Goal: Task Accomplishment & Management: Use online tool/utility

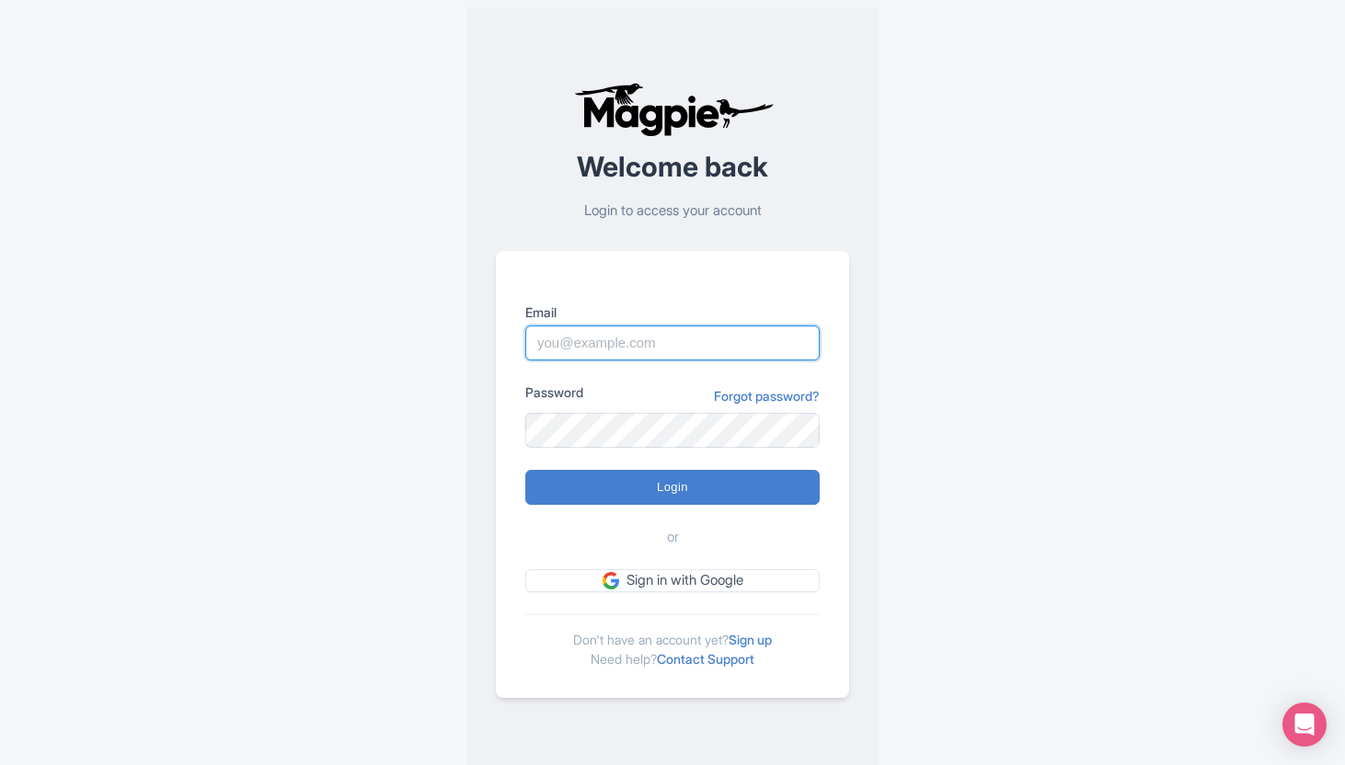
click at [619, 339] on input "Email" at bounding box center [672, 343] width 294 height 35
type input "benjim@mild2wildrafting.com"
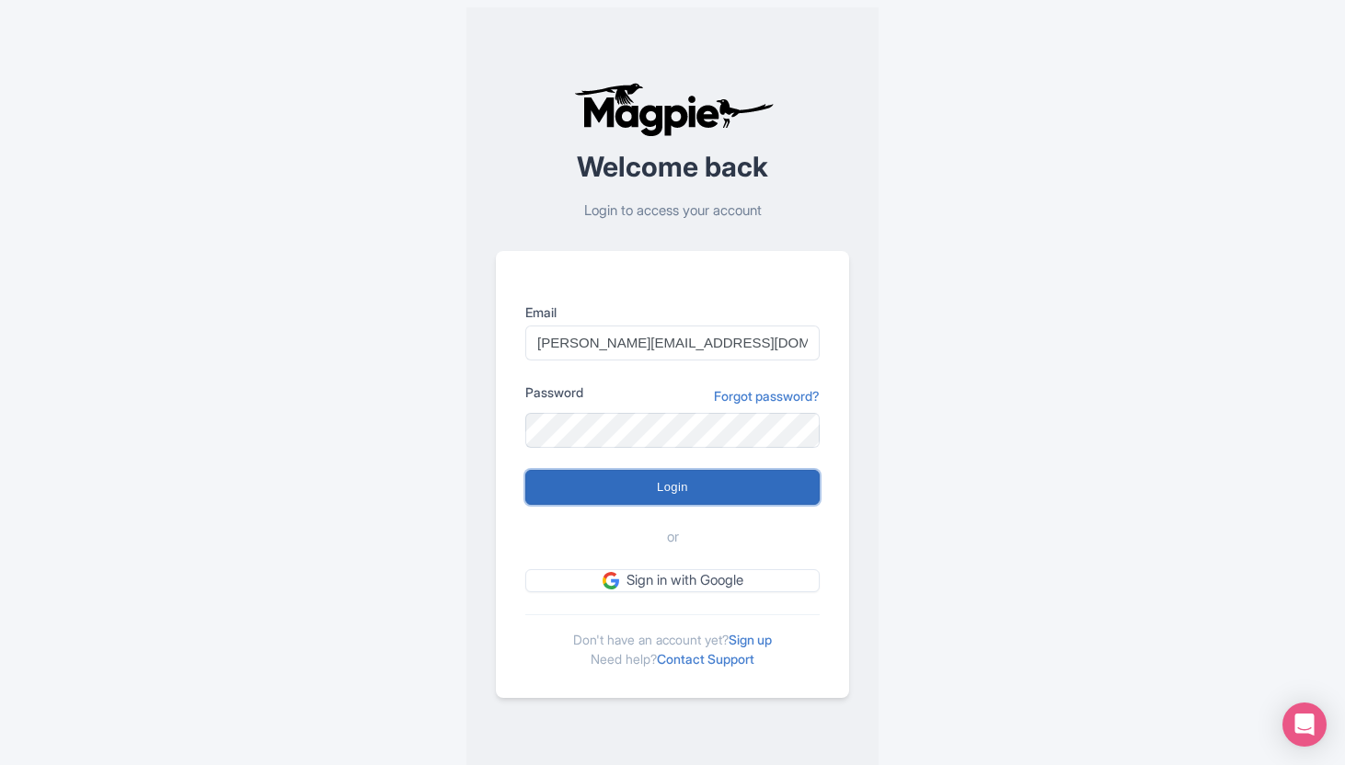
click at [599, 493] on input "Login" at bounding box center [672, 487] width 294 height 35
type input "Logging in..."
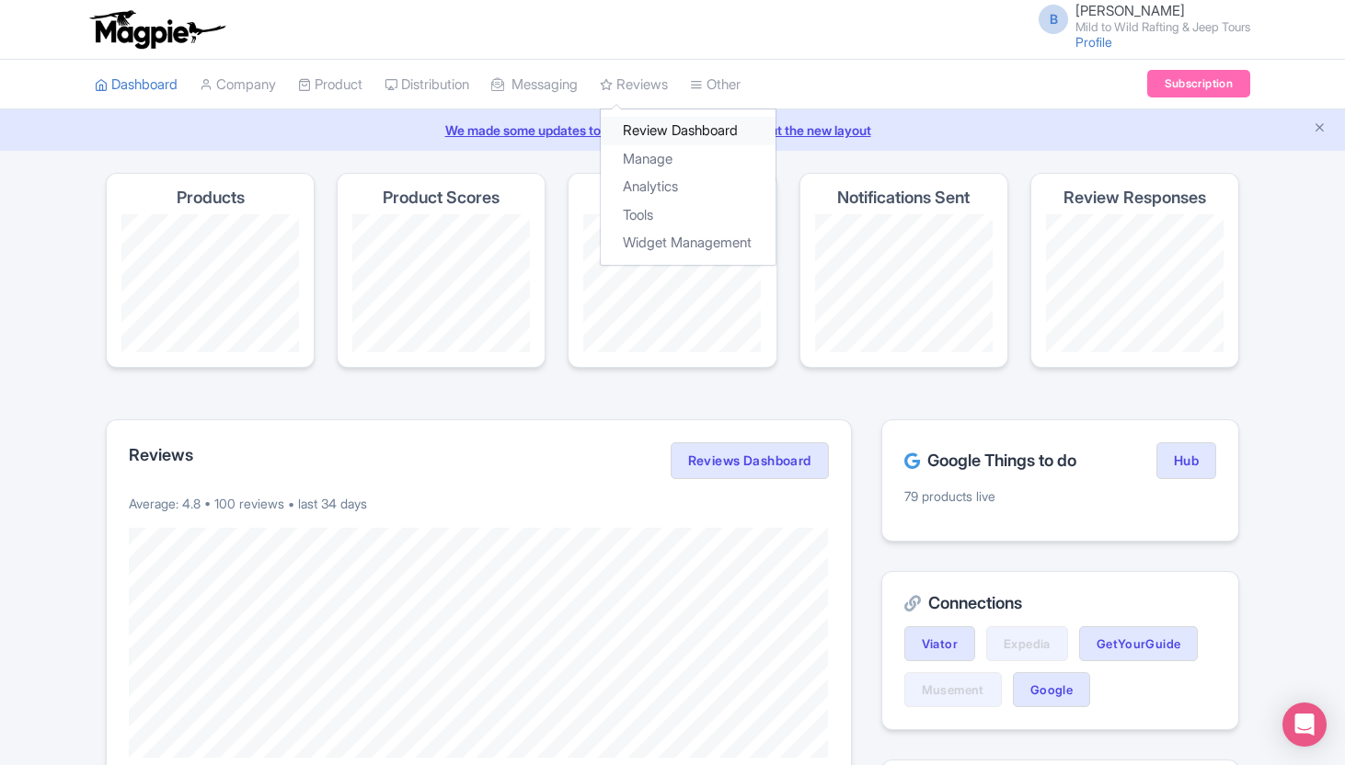
click at [658, 131] on link "Review Dashboard" at bounding box center [688, 131] width 175 height 29
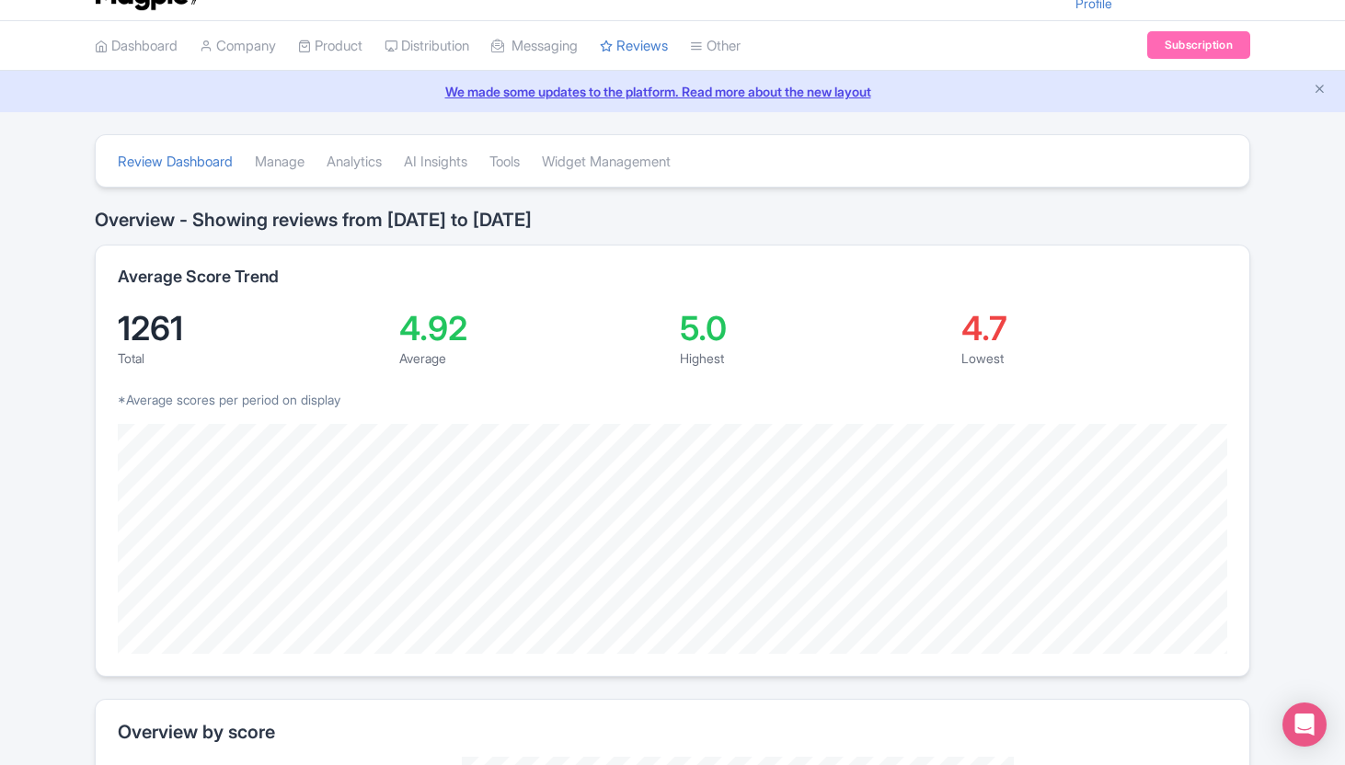
scroll to position [40, 0]
click at [284, 160] on link "Manage" at bounding box center [280, 160] width 50 height 51
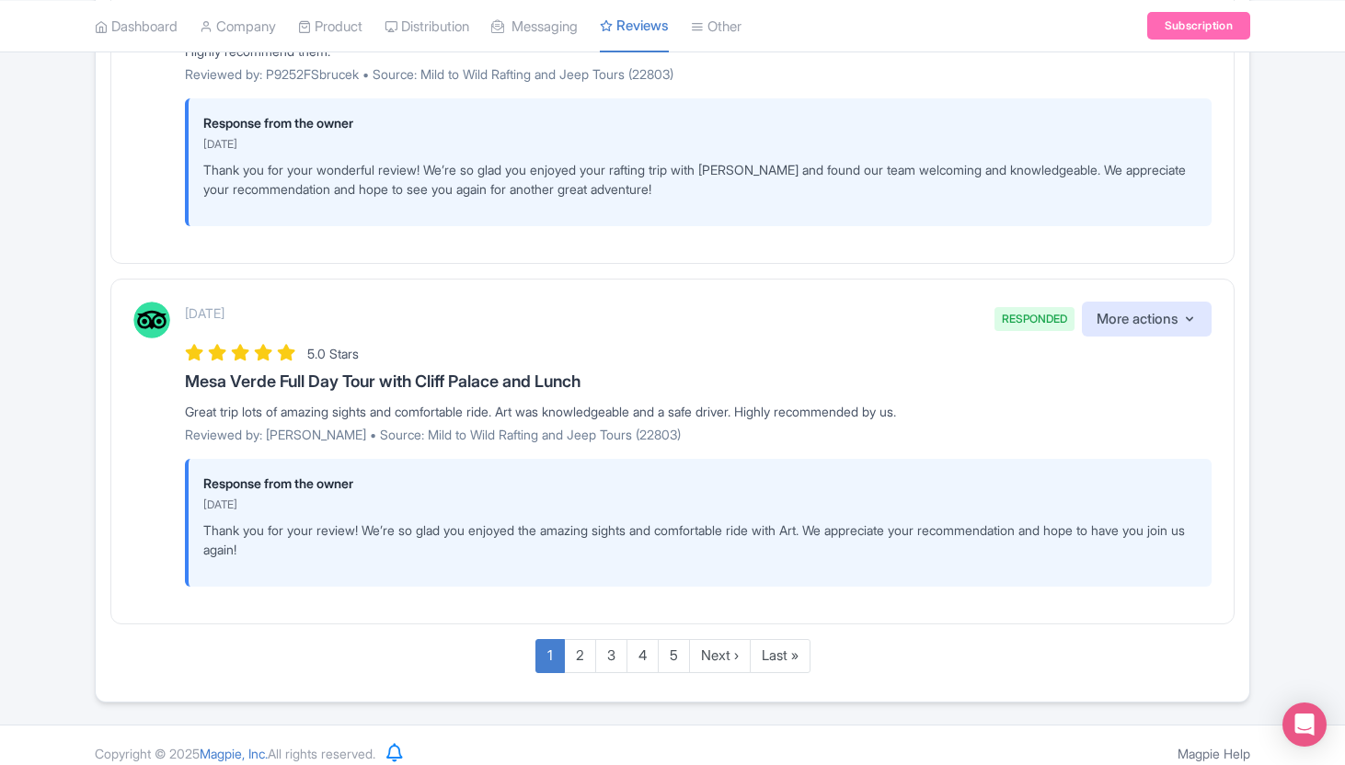
scroll to position [2891, 0]
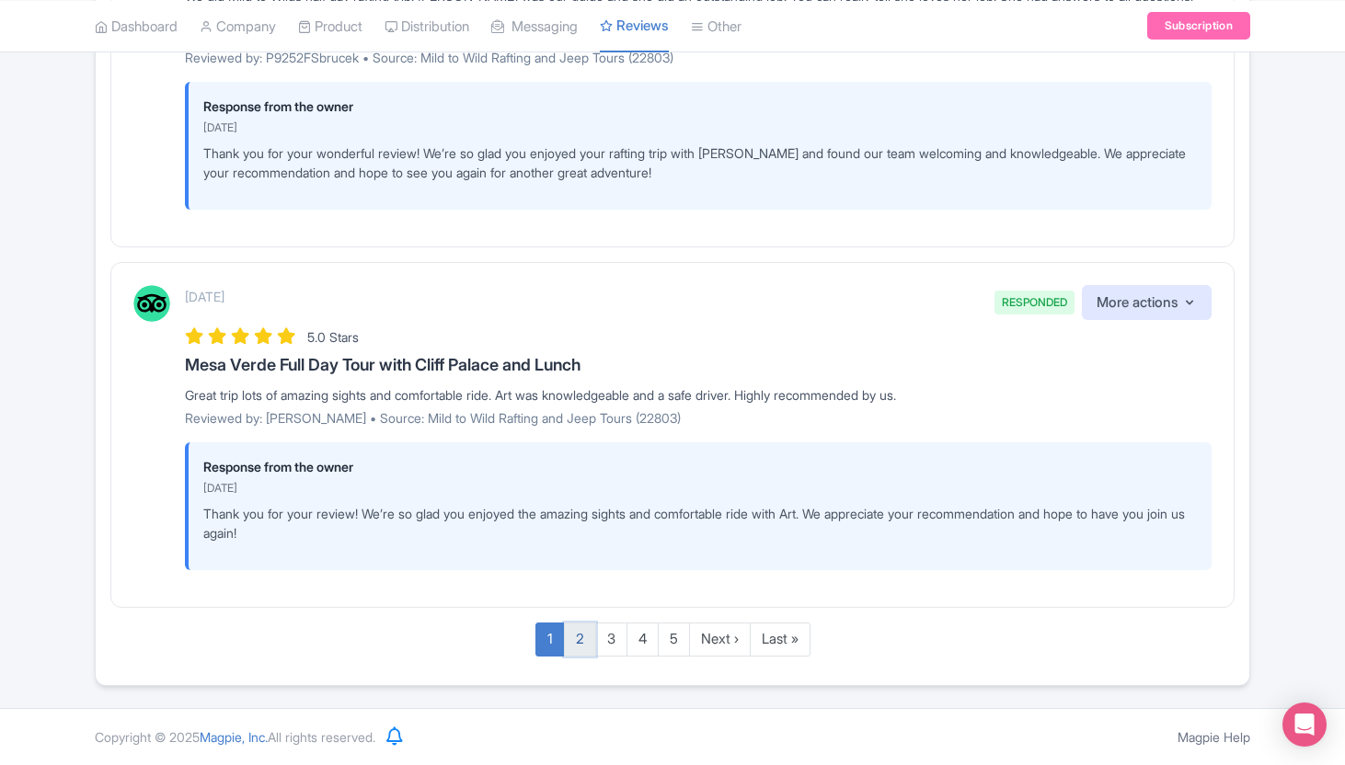
click at [578, 639] on link "2" at bounding box center [580, 640] width 32 height 34
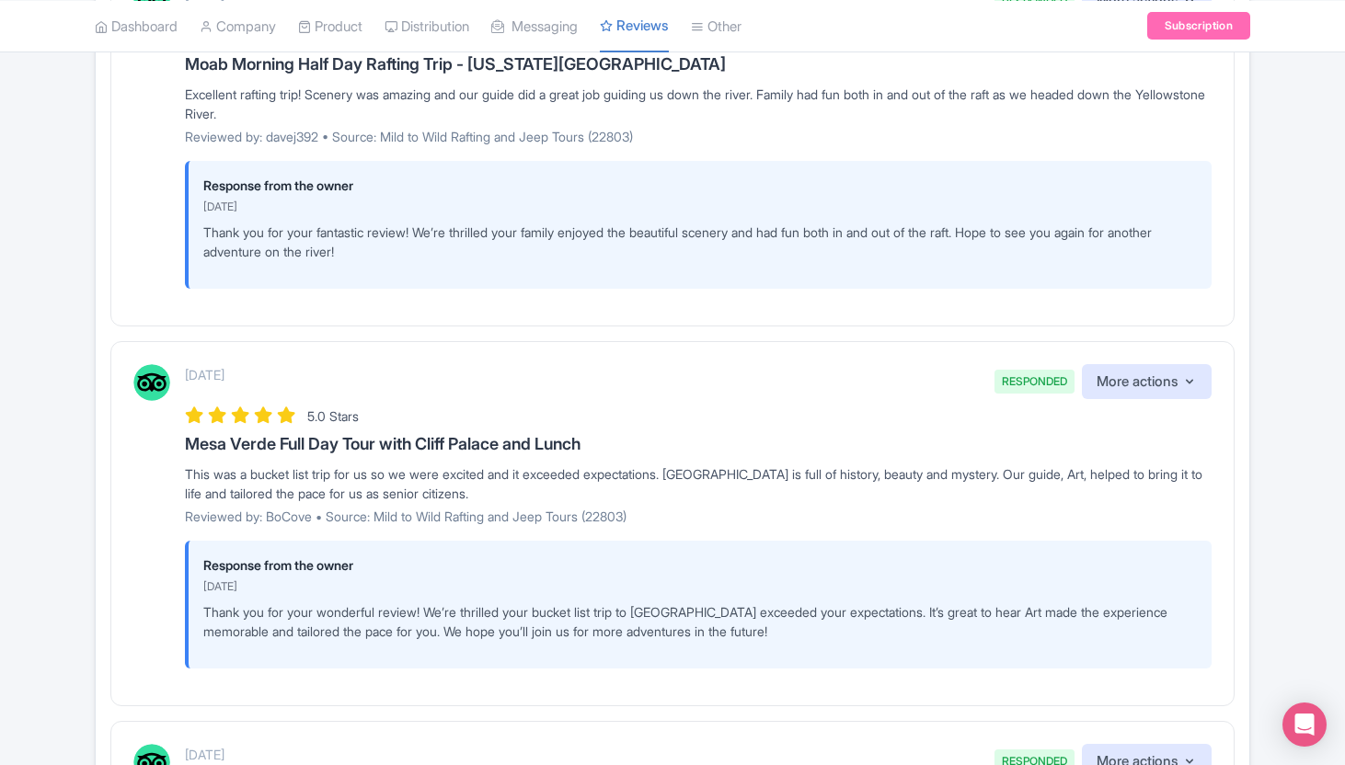
scroll to position [2955, 0]
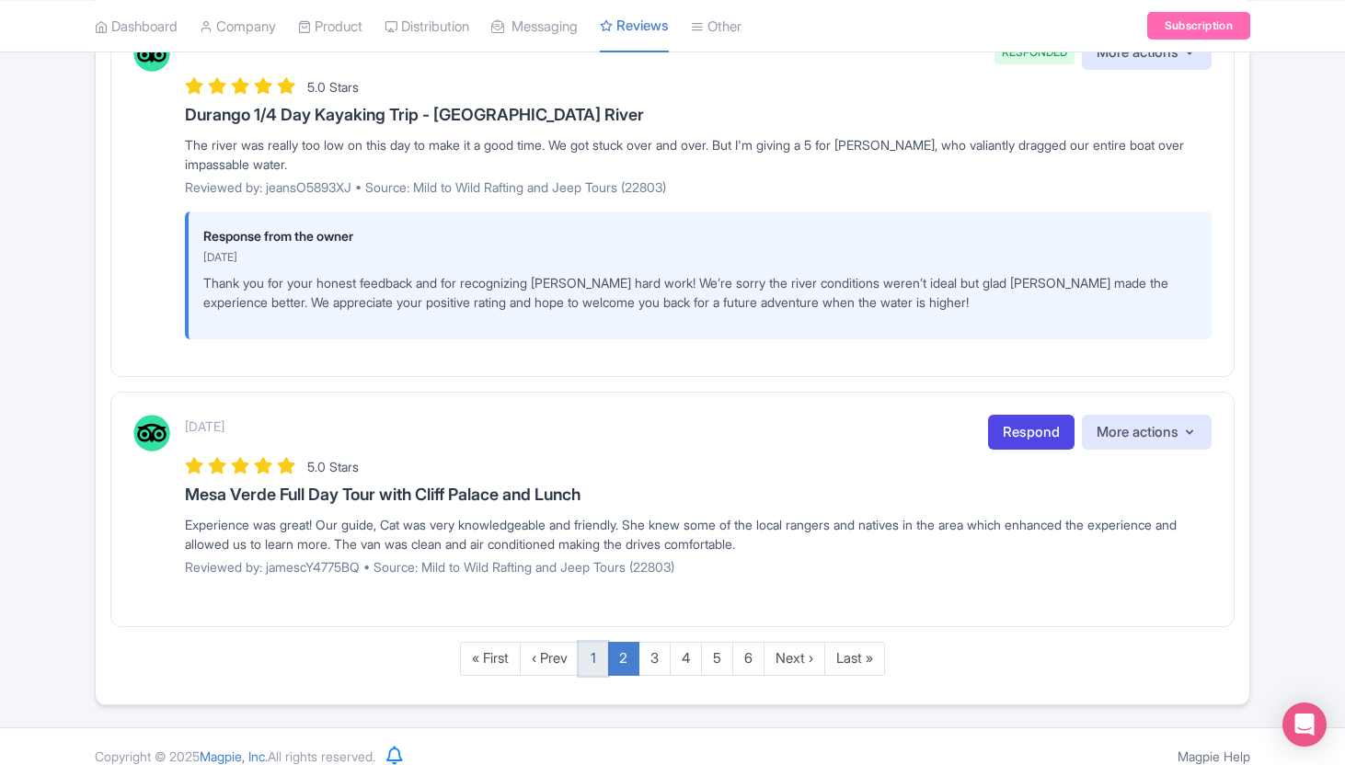
click at [593, 642] on link "1" at bounding box center [593, 659] width 29 height 34
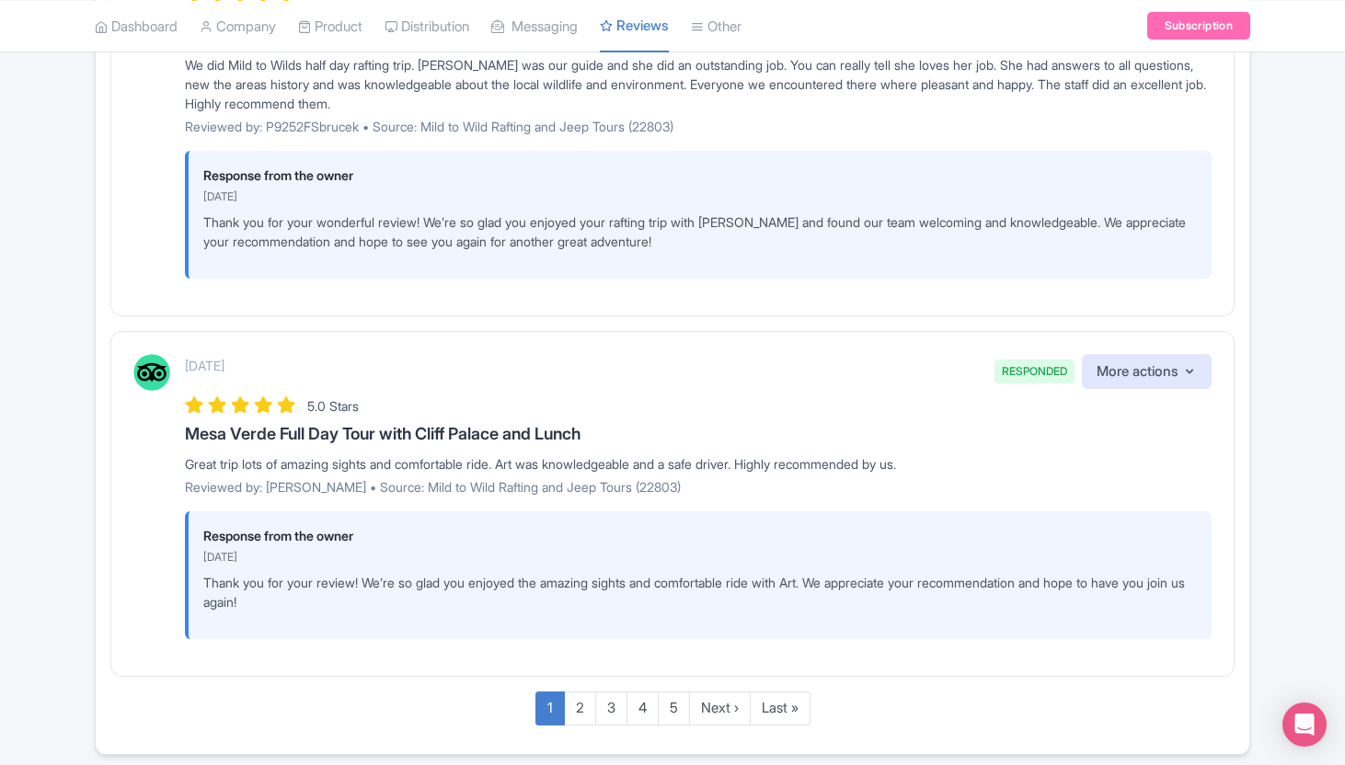
scroll to position [2891, 0]
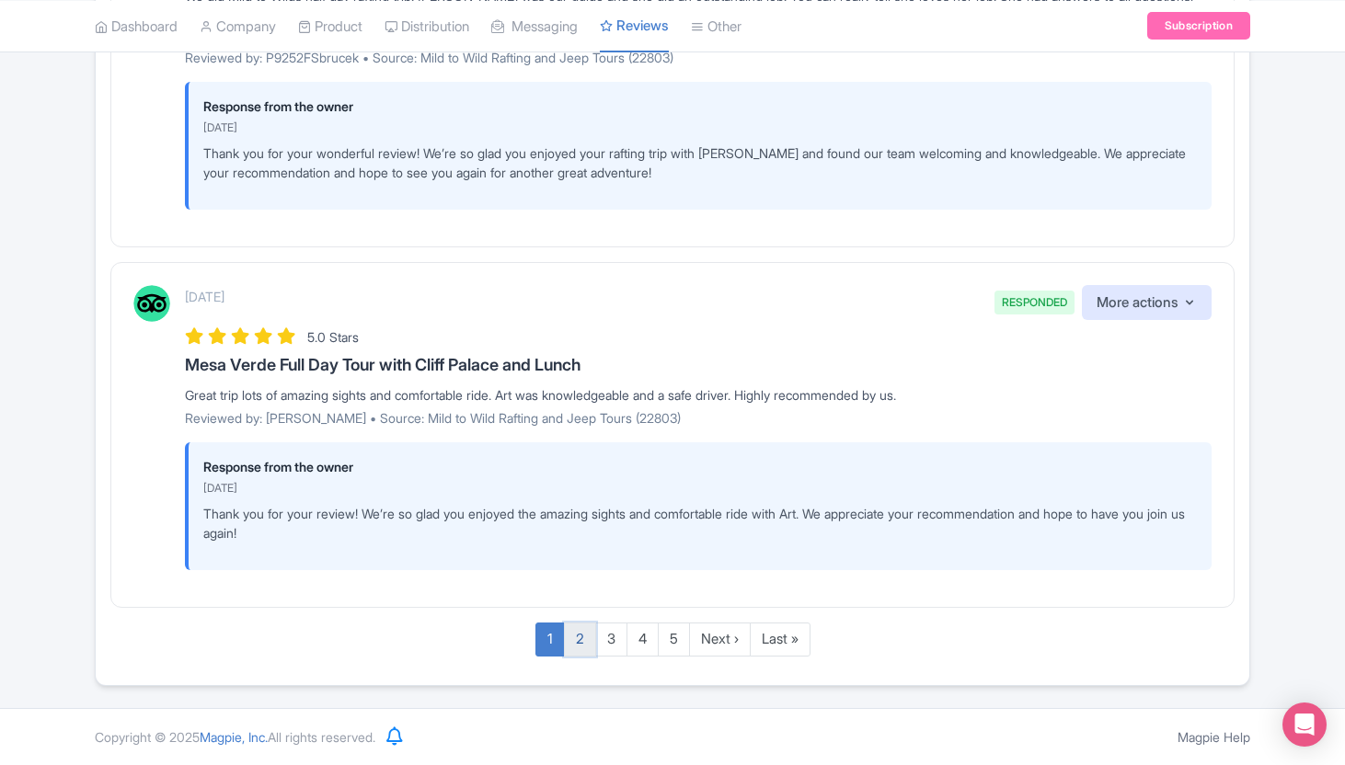
click at [575, 645] on link "2" at bounding box center [580, 640] width 32 height 34
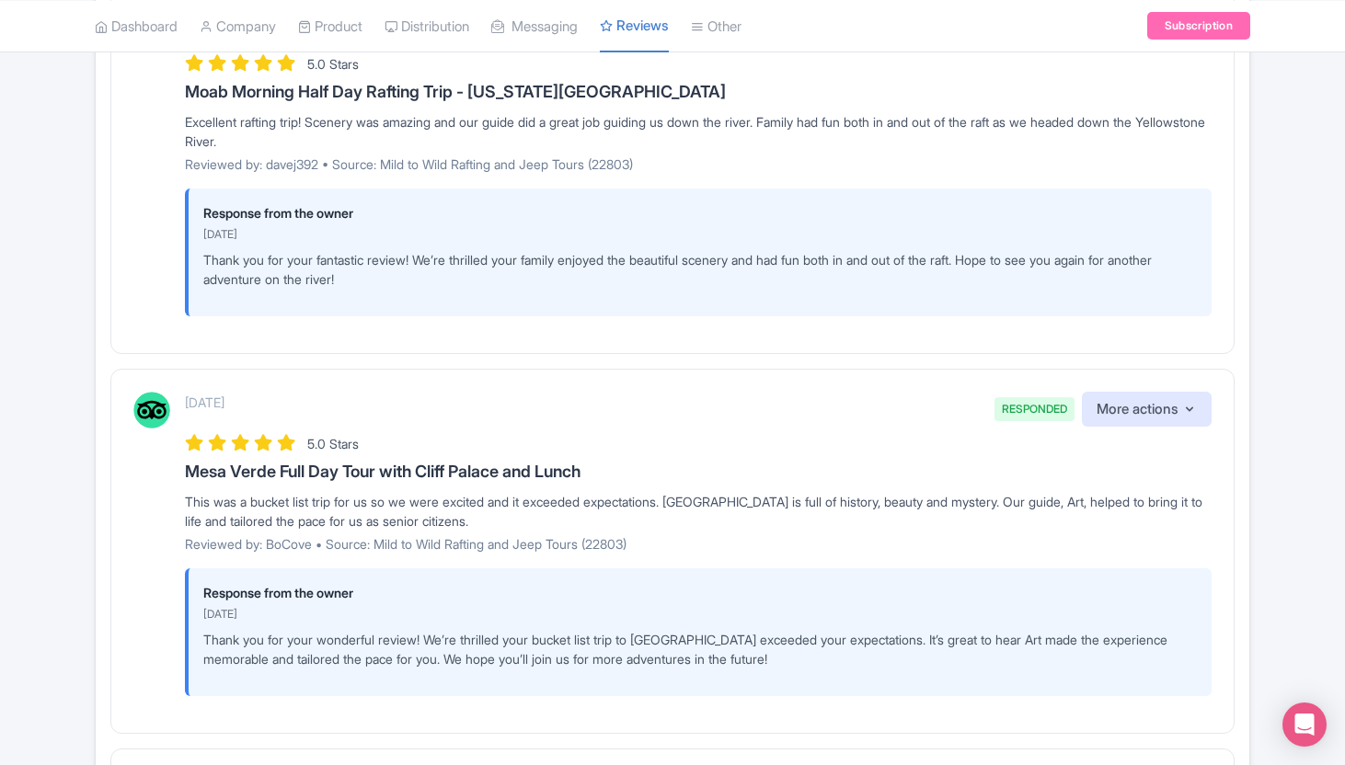
scroll to position [2955, 0]
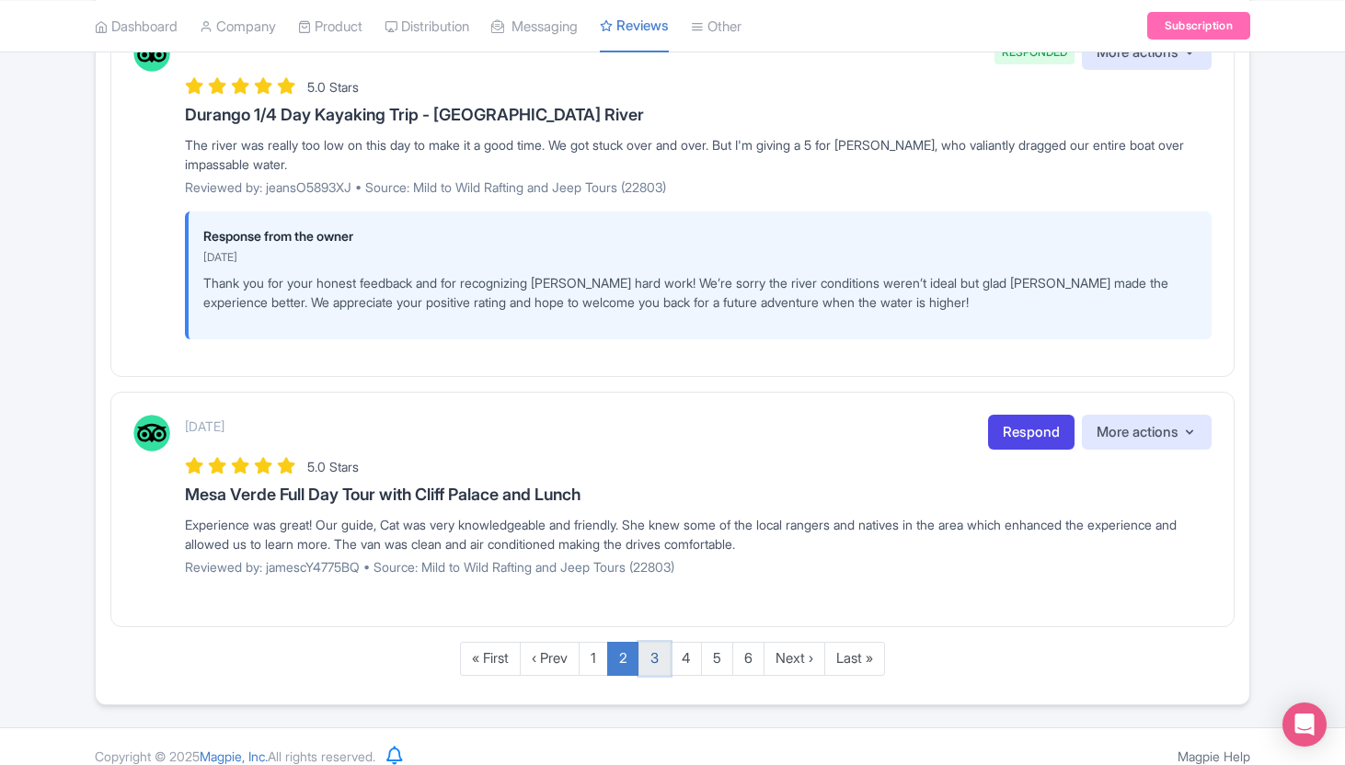
click at [662, 646] on link "3" at bounding box center [655, 659] width 32 height 34
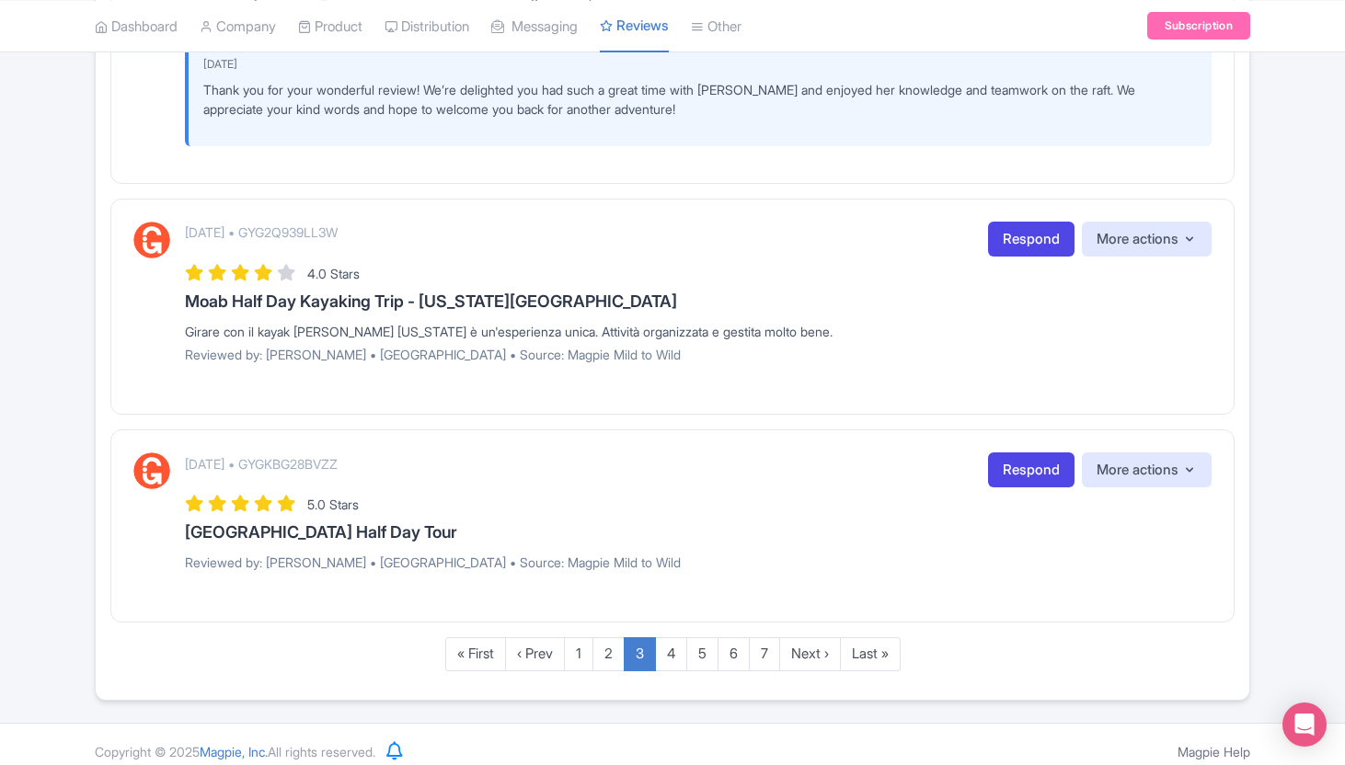
scroll to position [2829, 0]
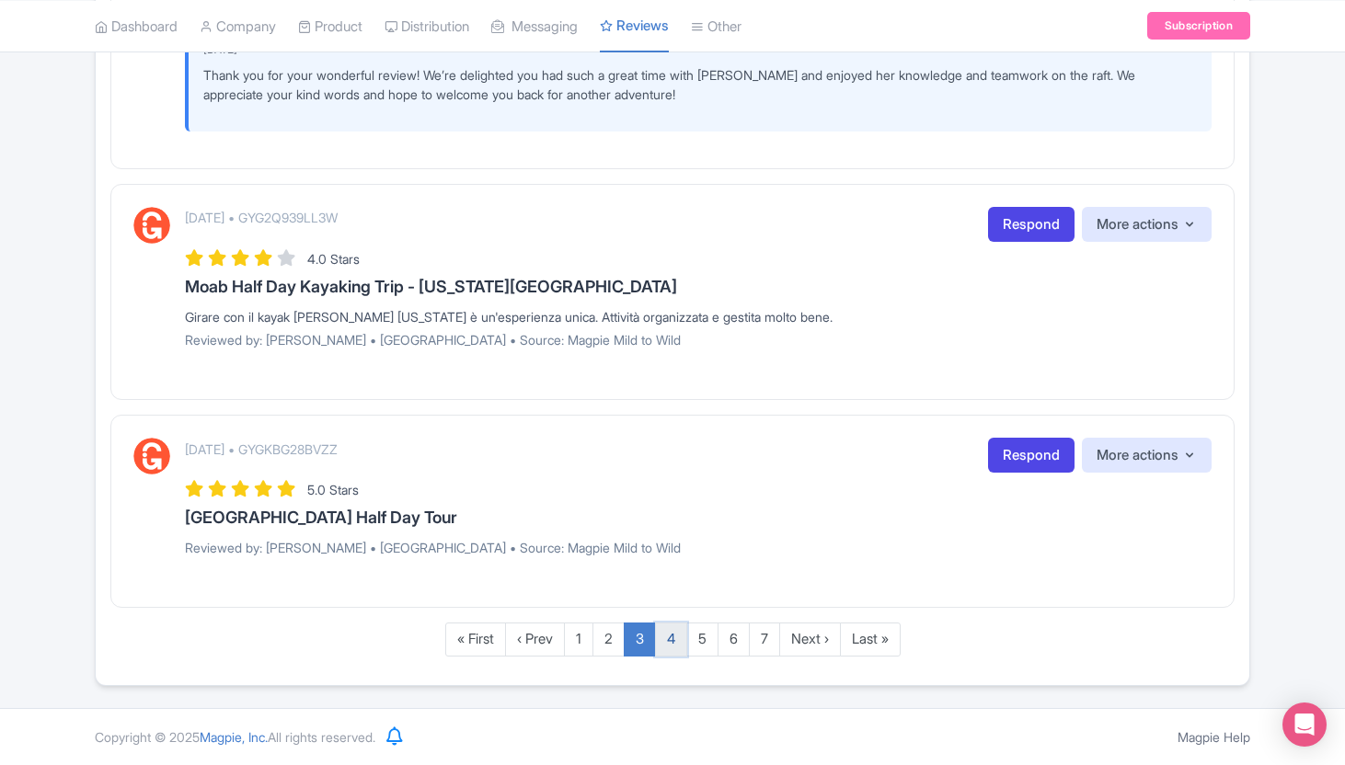
click at [672, 644] on link "4" at bounding box center [671, 640] width 32 height 34
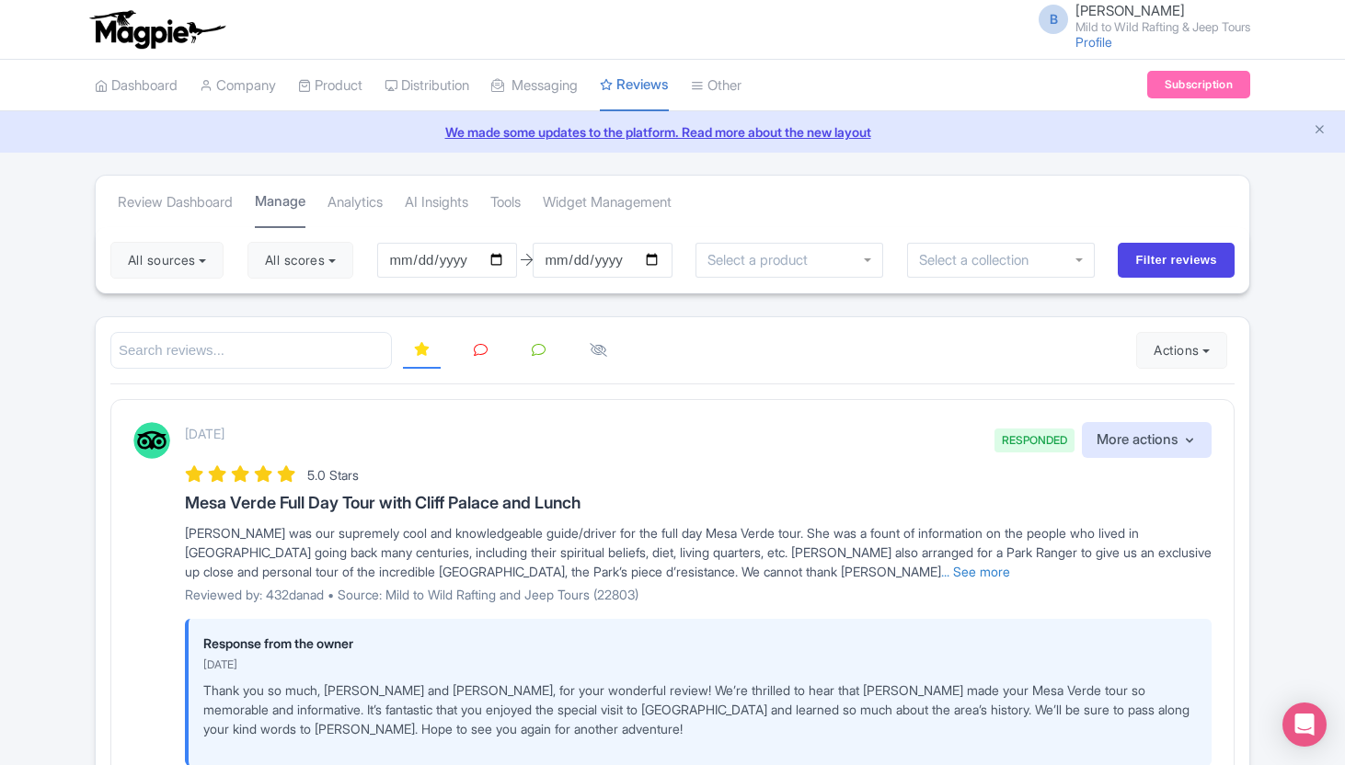
click at [266, 210] on link "Manage" at bounding box center [280, 203] width 51 height 52
click at [203, 259] on button "All sources" at bounding box center [166, 260] width 113 height 37
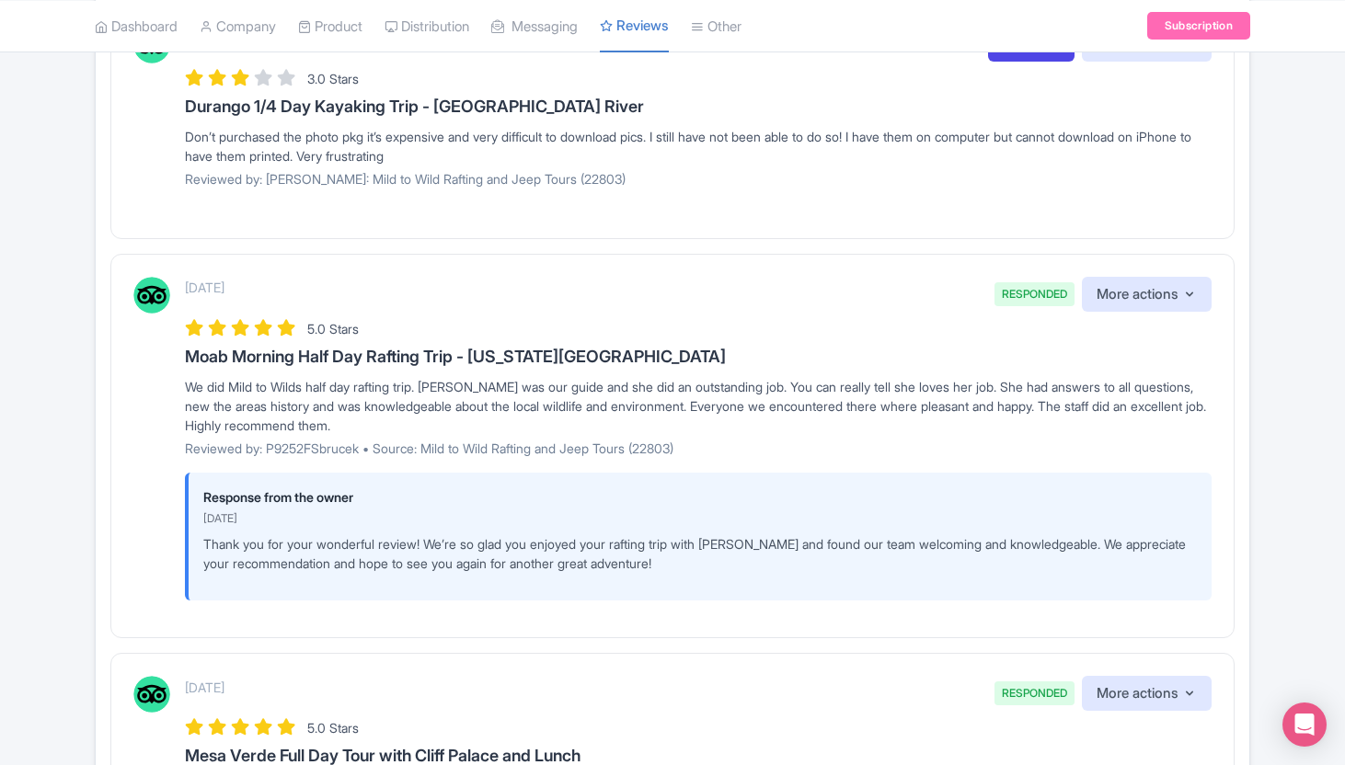
scroll to position [2891, 0]
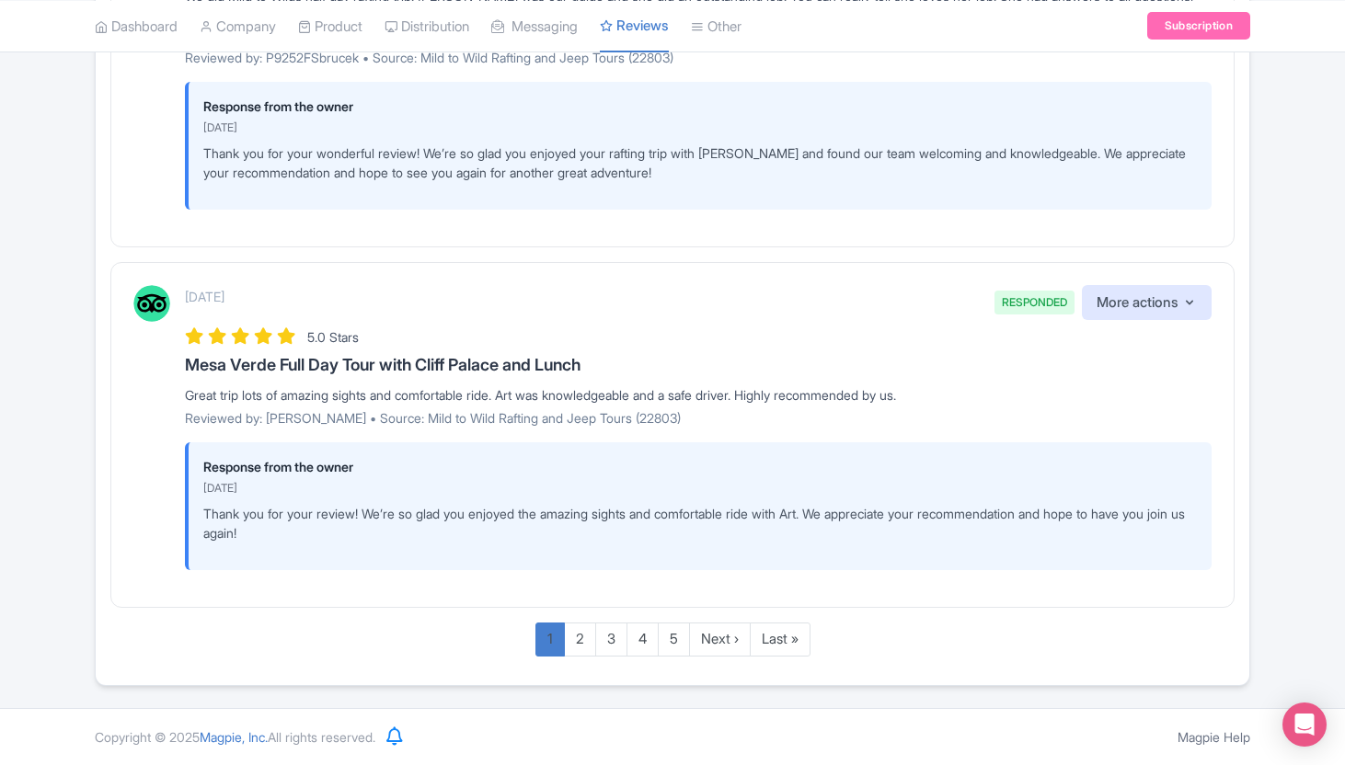
click at [549, 643] on link "1" at bounding box center [549, 640] width 29 height 34
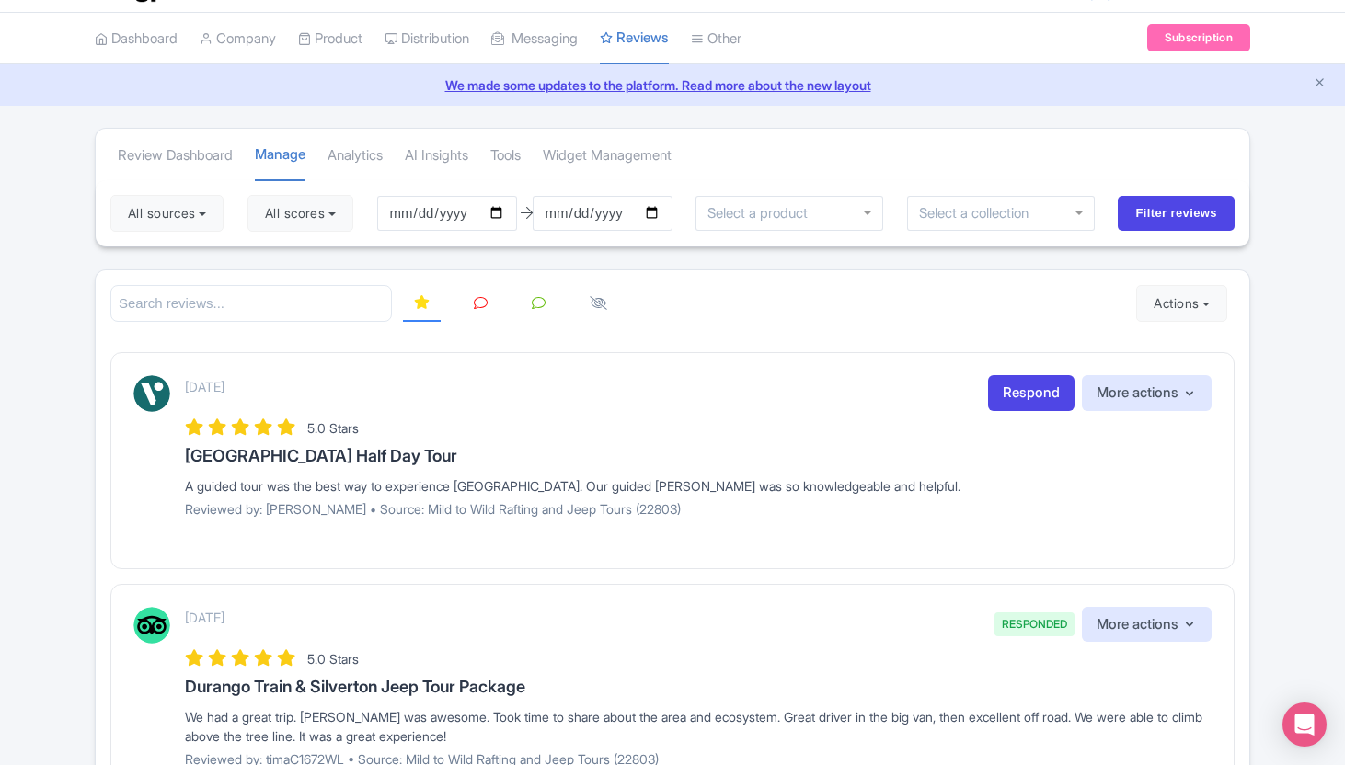
scroll to position [0, 0]
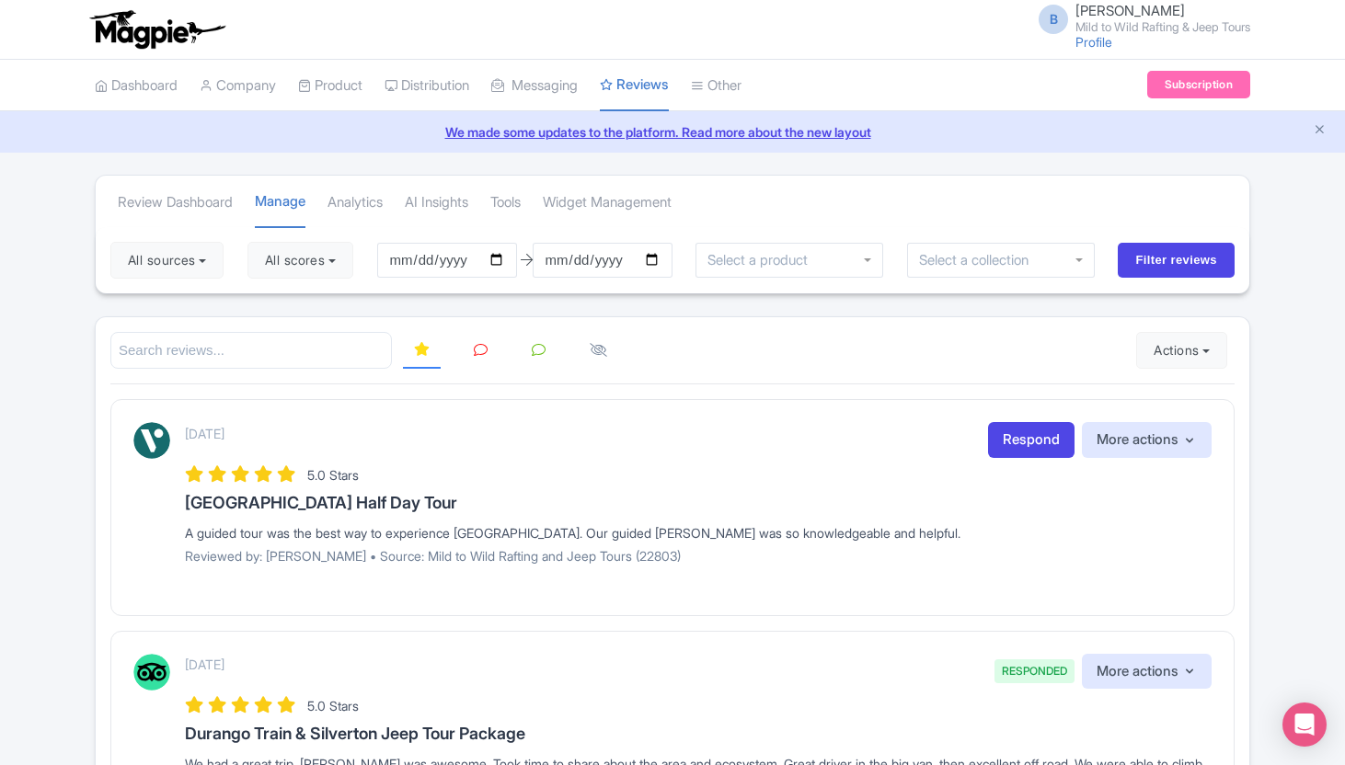
click at [536, 351] on icon at bounding box center [539, 350] width 14 height 14
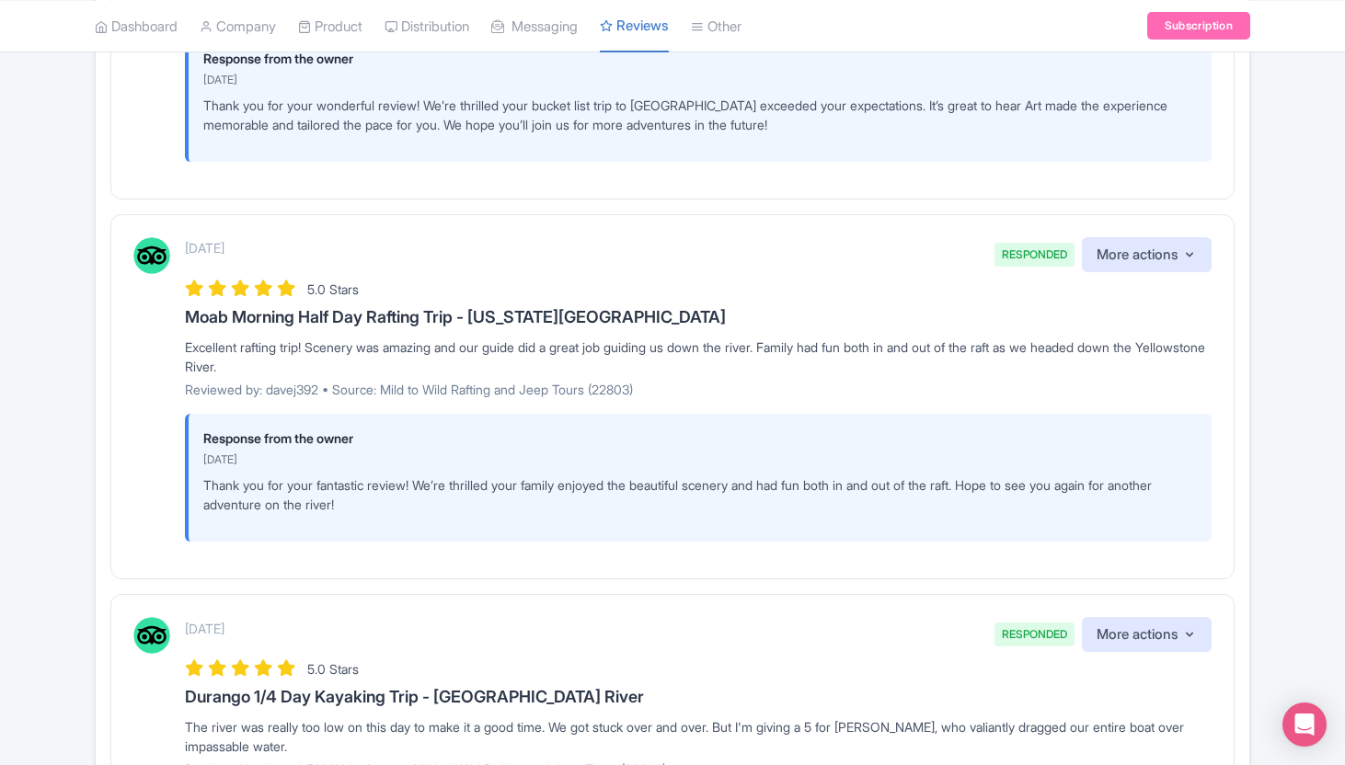
scroll to position [3539, 0]
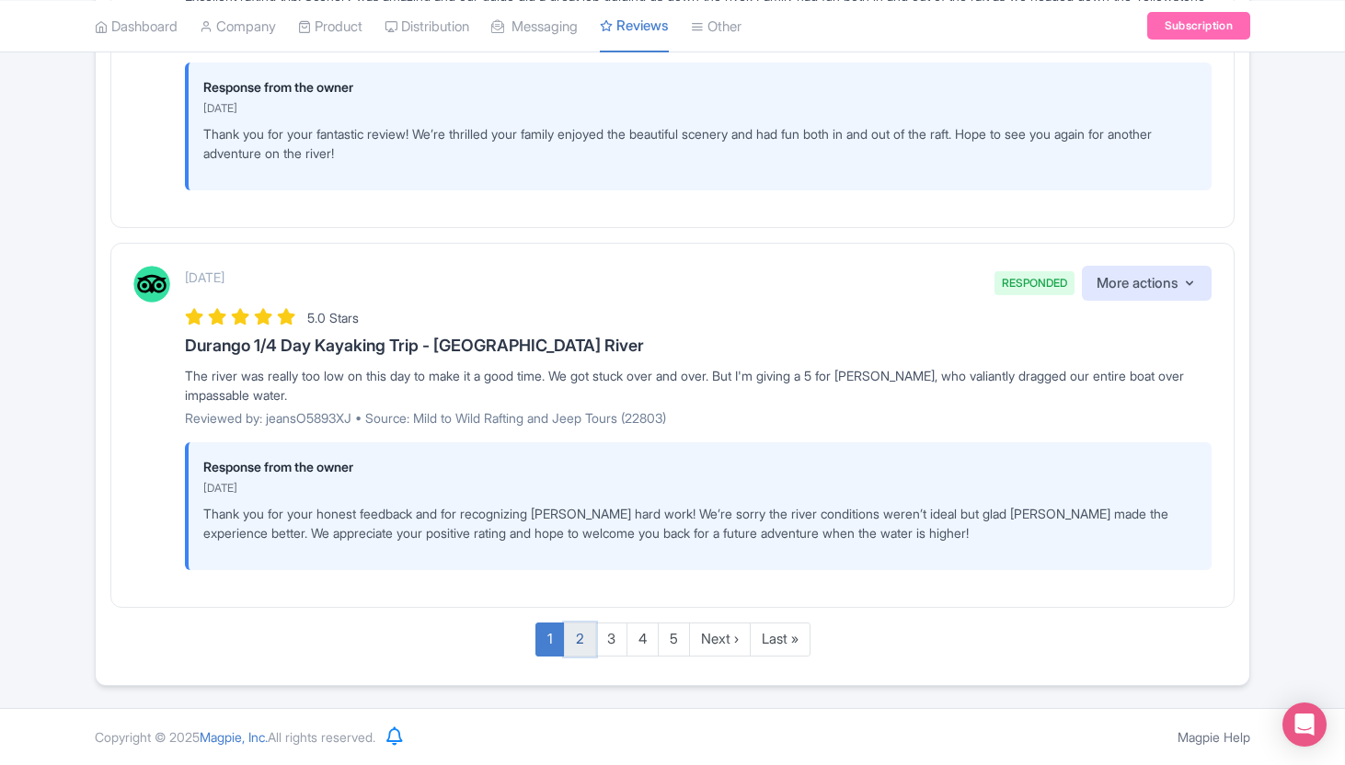
click at [577, 645] on link "2" at bounding box center [580, 640] width 32 height 34
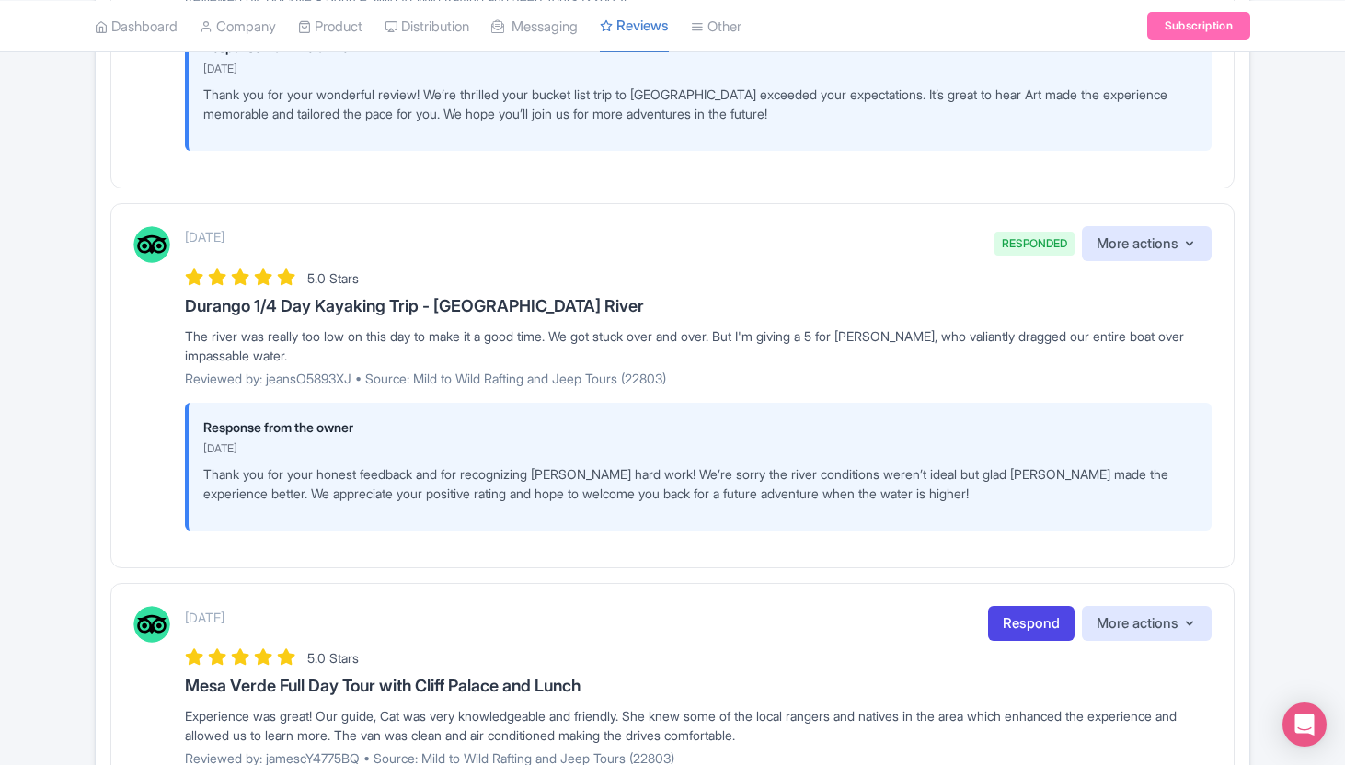
scroll to position [2955, 0]
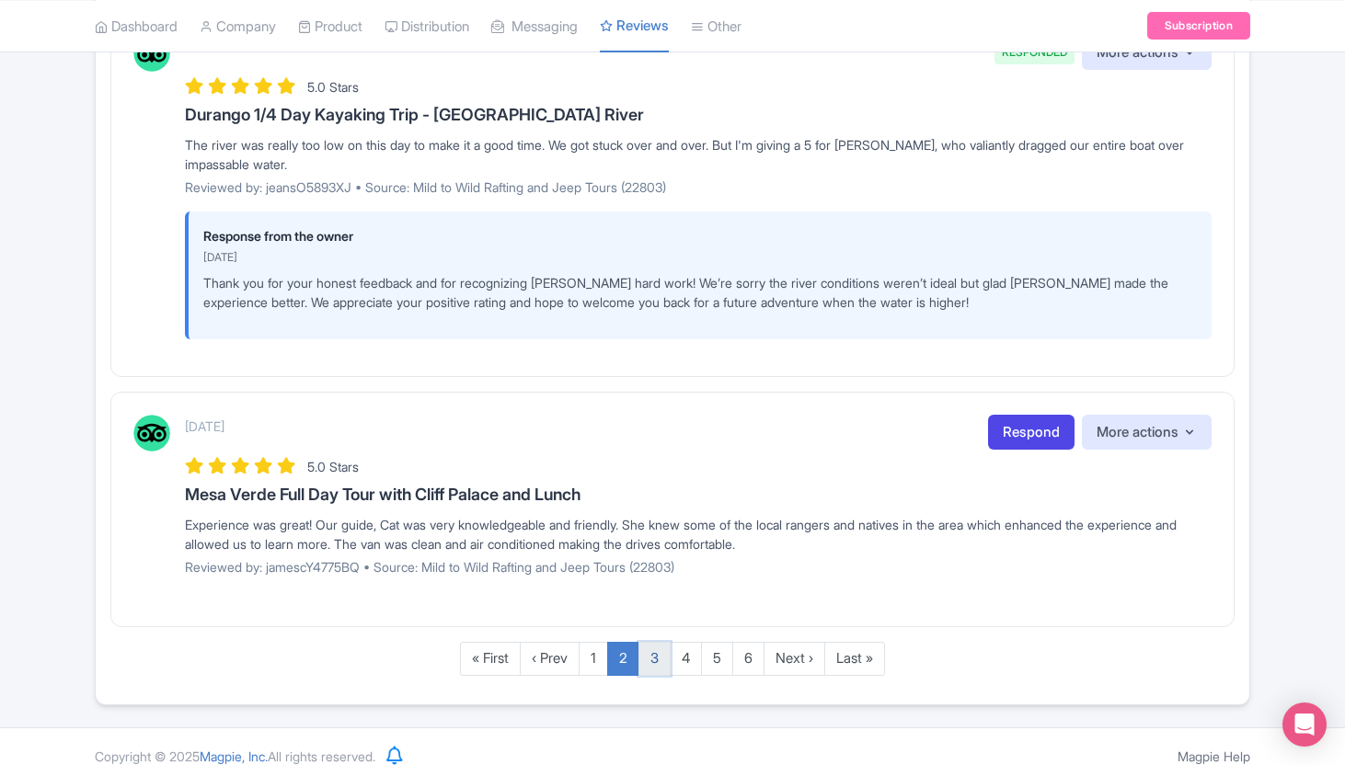
click at [661, 642] on link "3" at bounding box center [655, 659] width 32 height 34
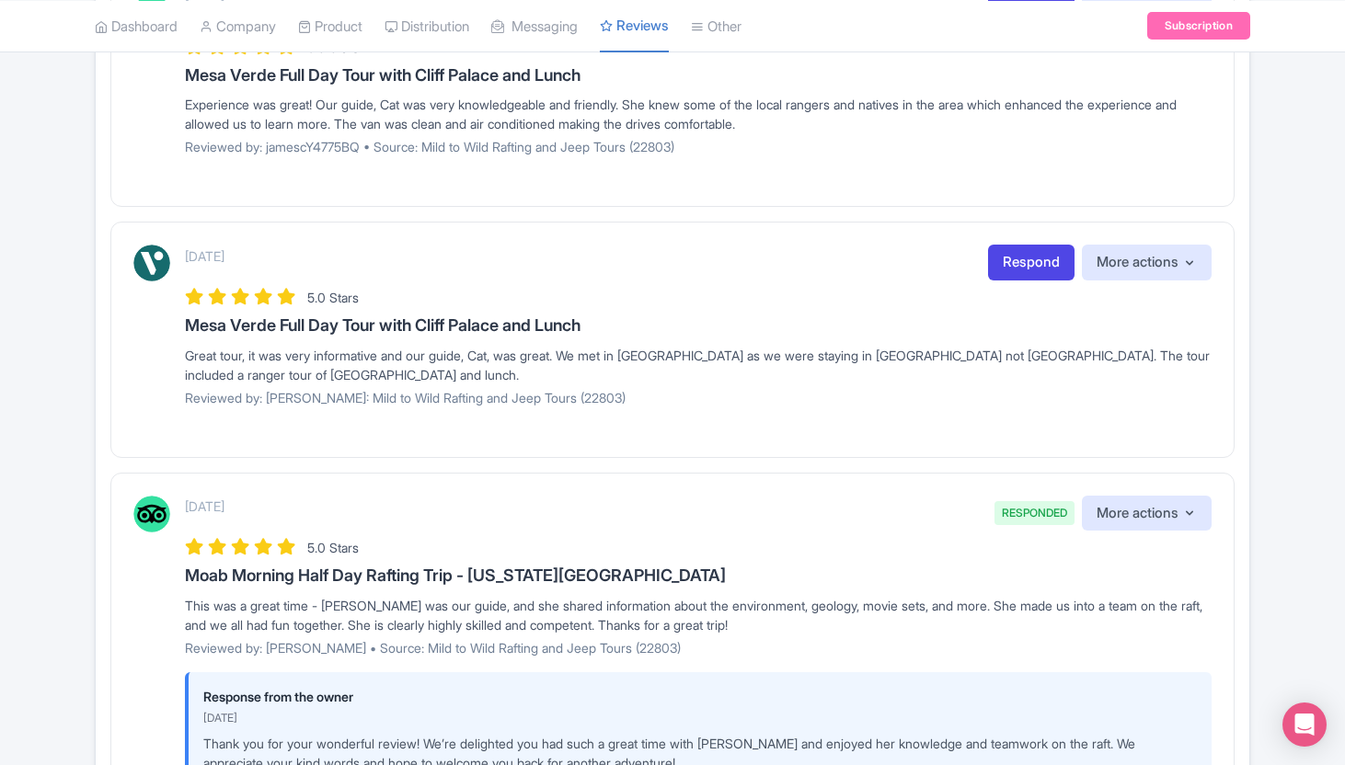
scroll to position [2802, 0]
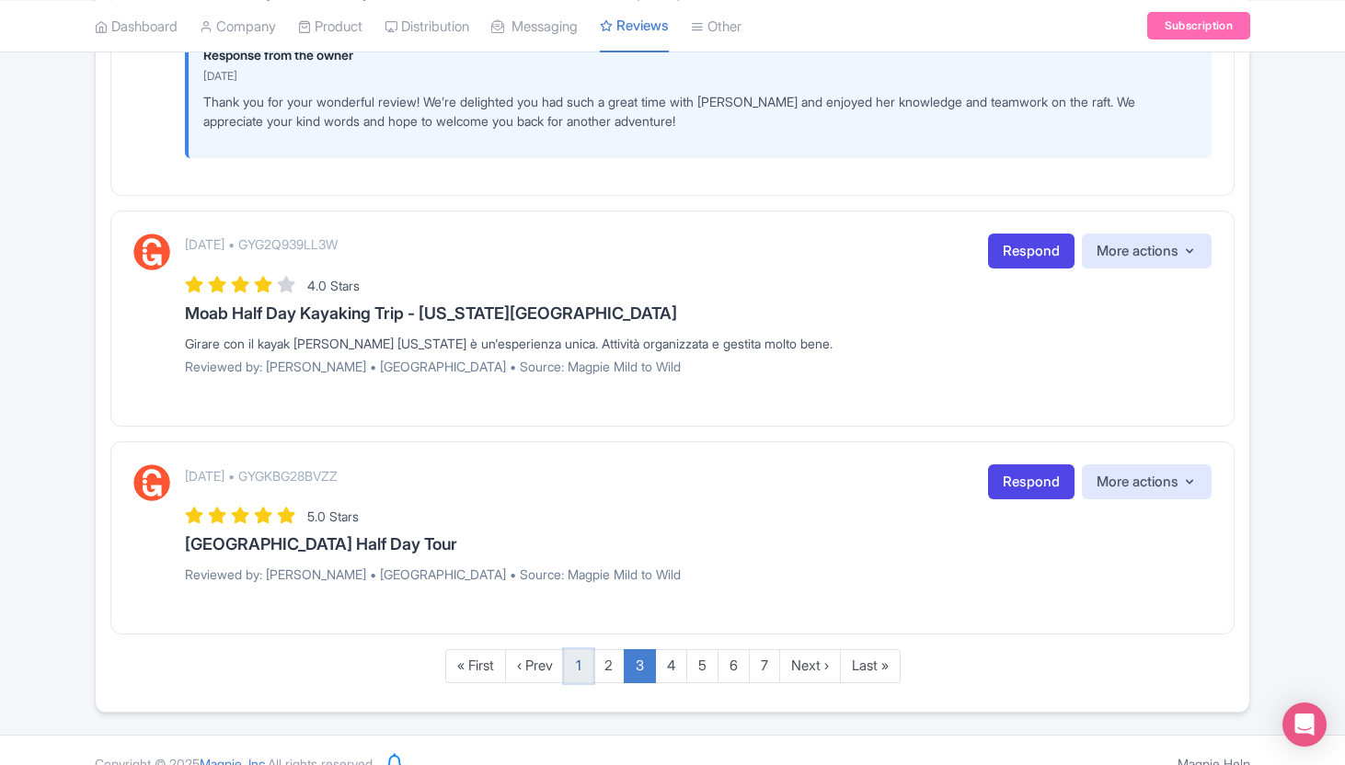
click at [579, 666] on link "1" at bounding box center [578, 667] width 29 height 34
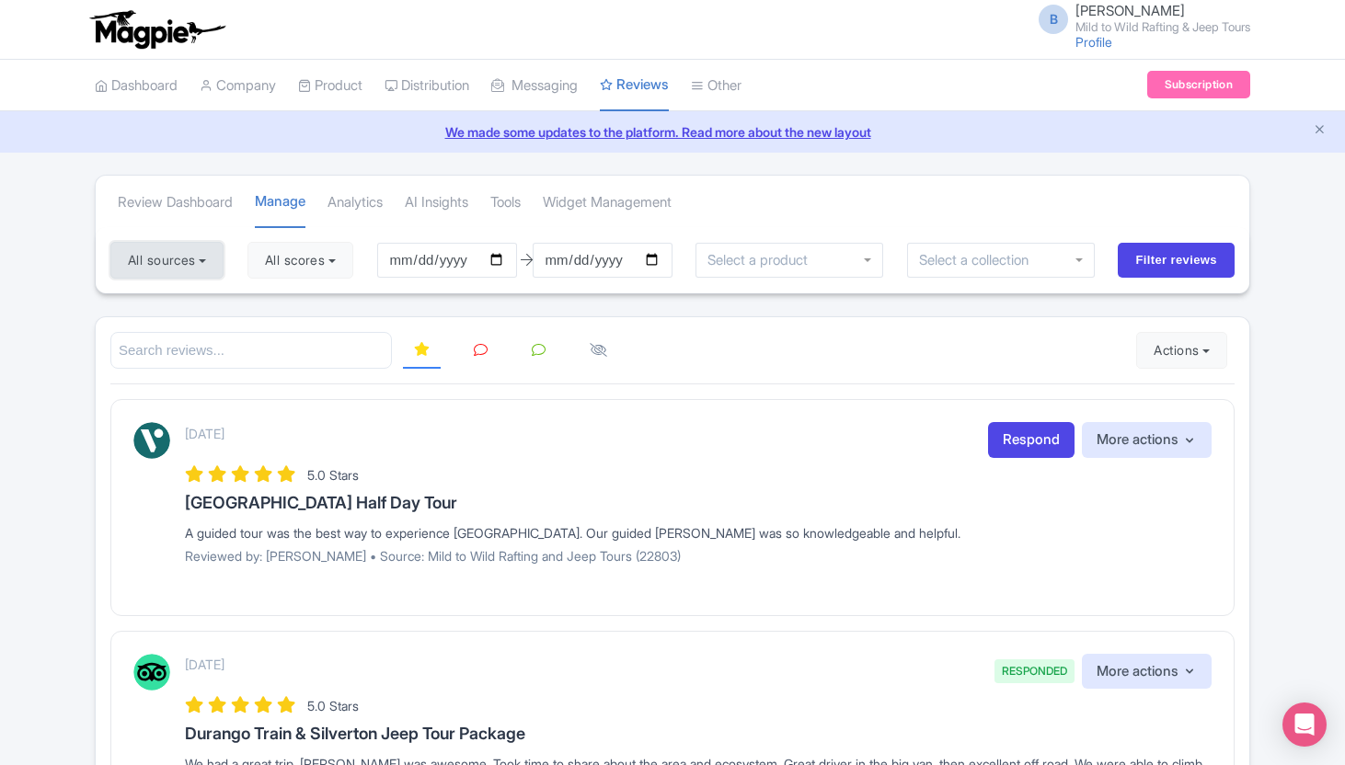
click at [207, 273] on button "All sources" at bounding box center [166, 260] width 113 height 37
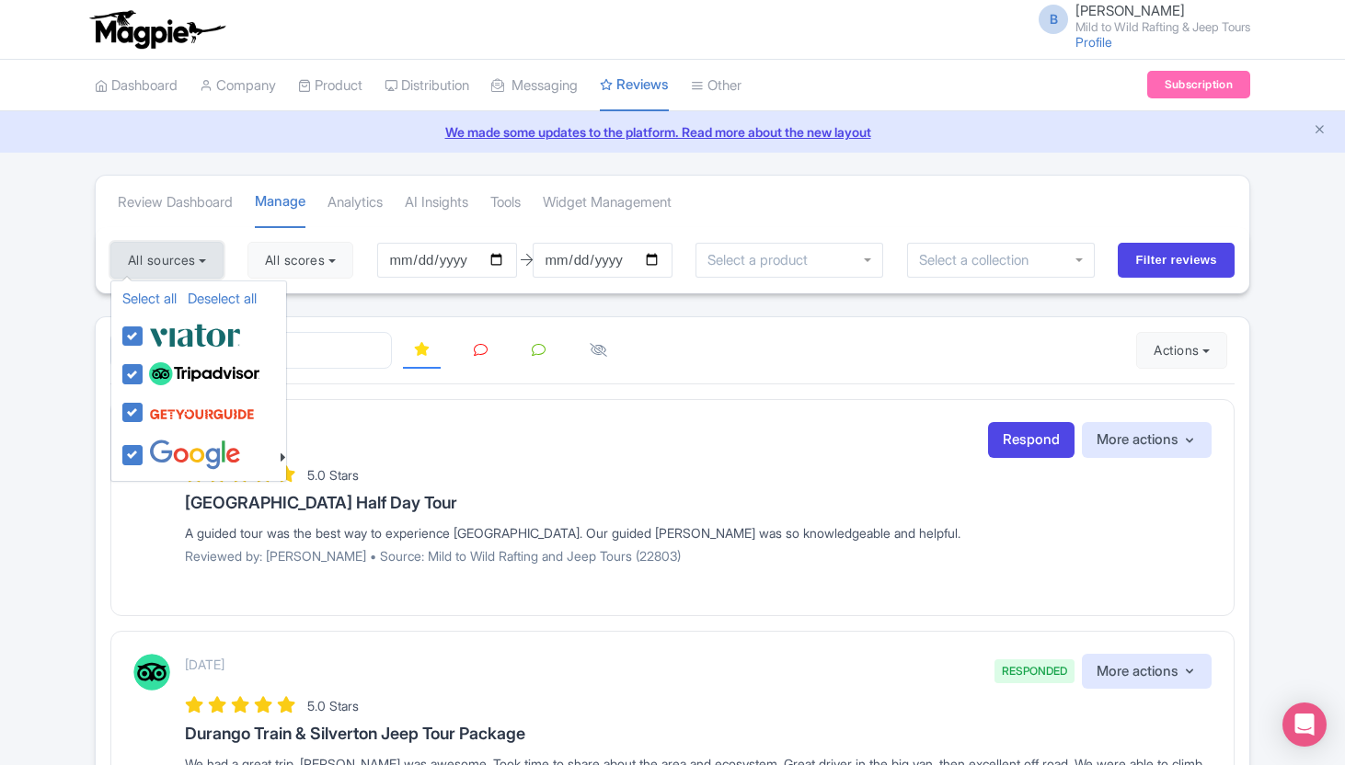
click at [207, 273] on button "All sources" at bounding box center [166, 260] width 113 height 37
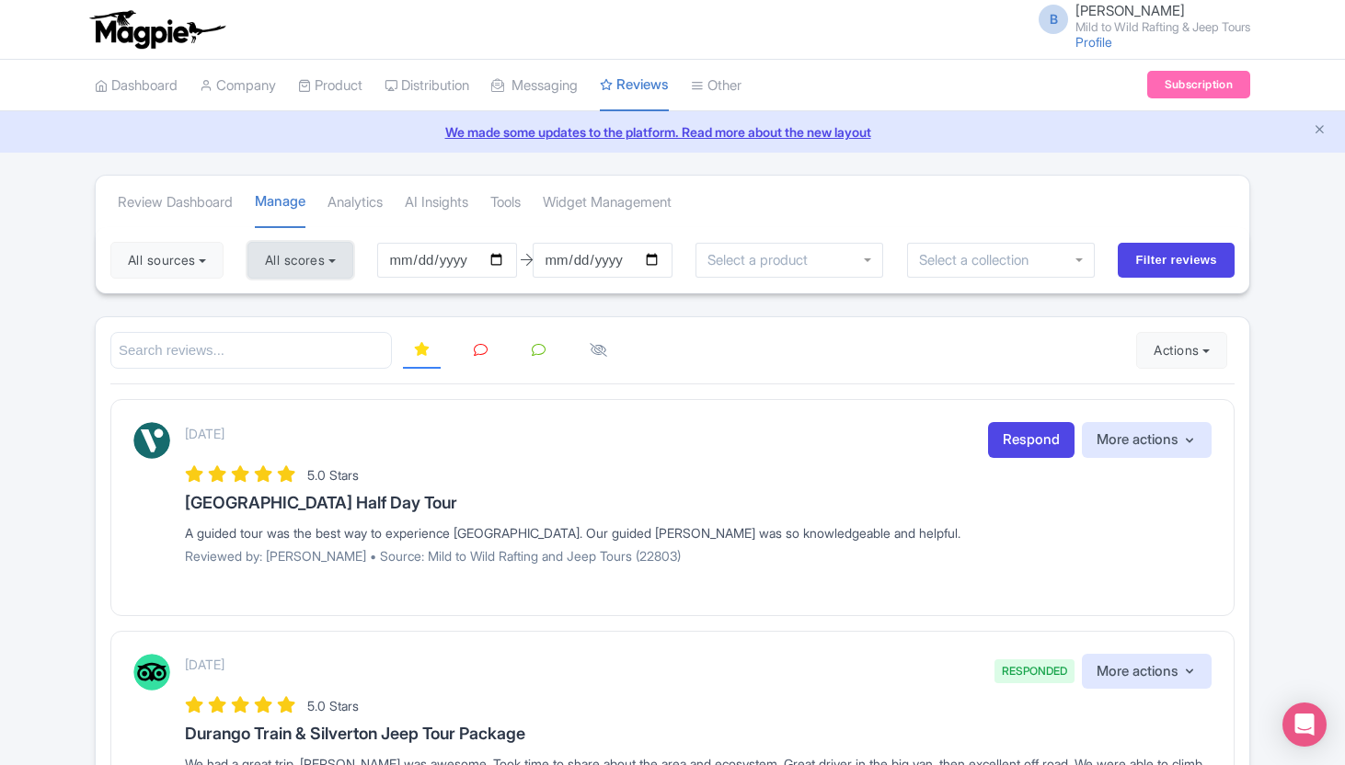
click at [327, 273] on button "All scores" at bounding box center [300, 260] width 106 height 37
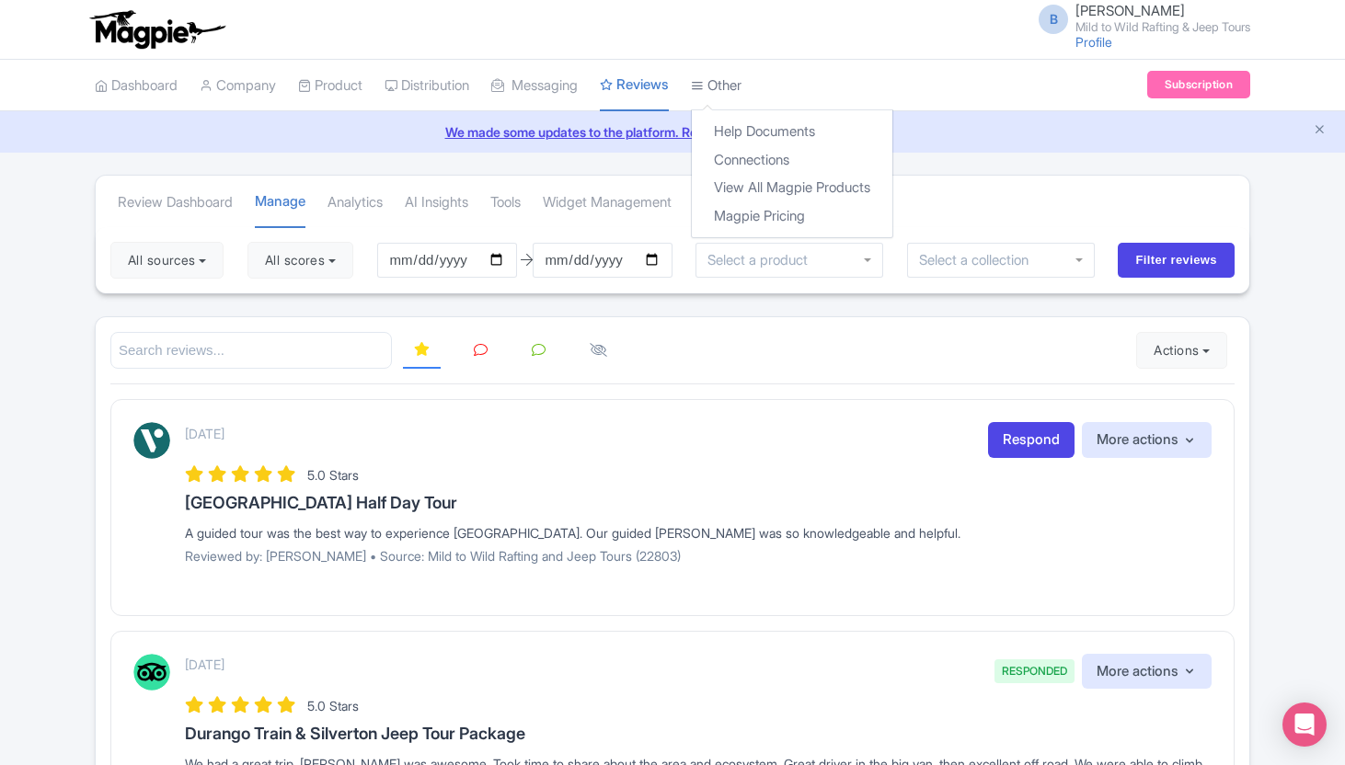
click at [742, 90] on link "Other" at bounding box center [716, 86] width 51 height 51
click at [754, 158] on link "Connections" at bounding box center [792, 160] width 201 height 29
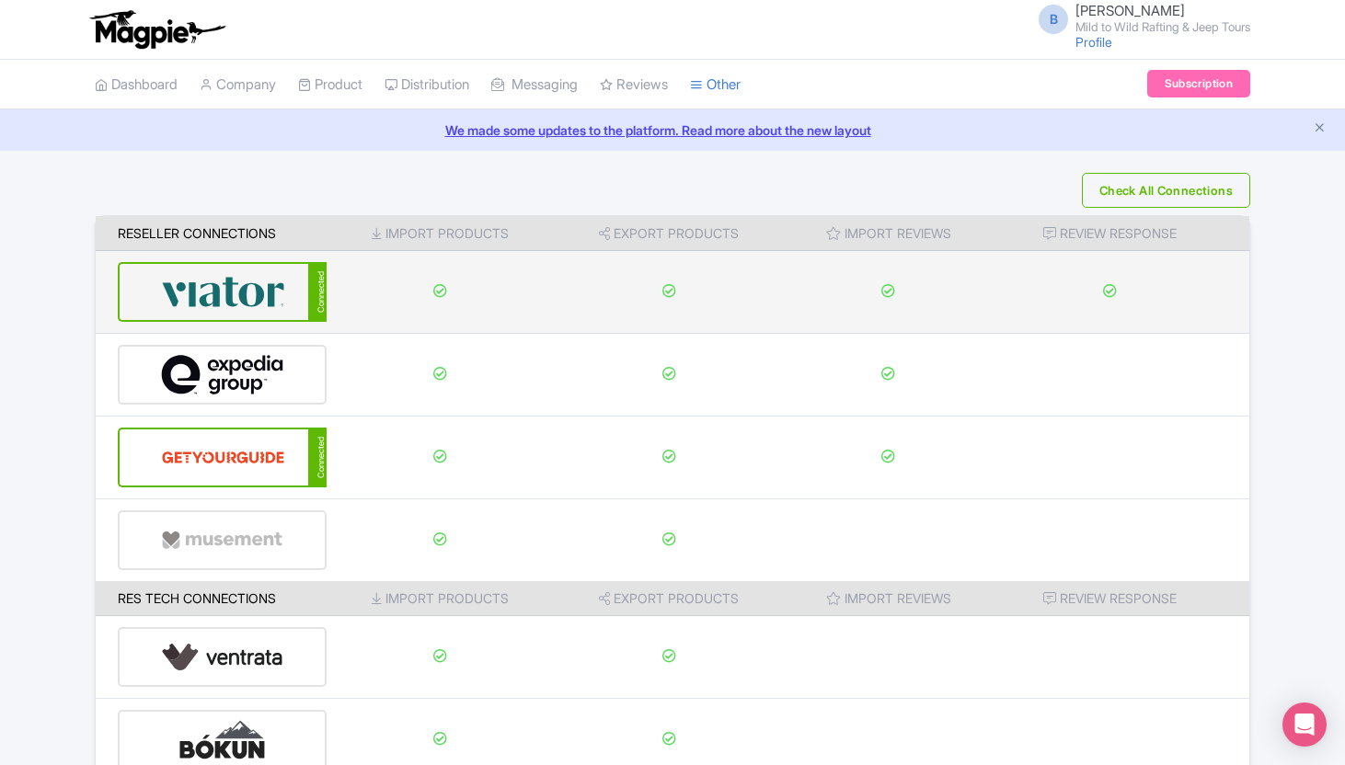
click at [219, 293] on img at bounding box center [223, 292] width 124 height 56
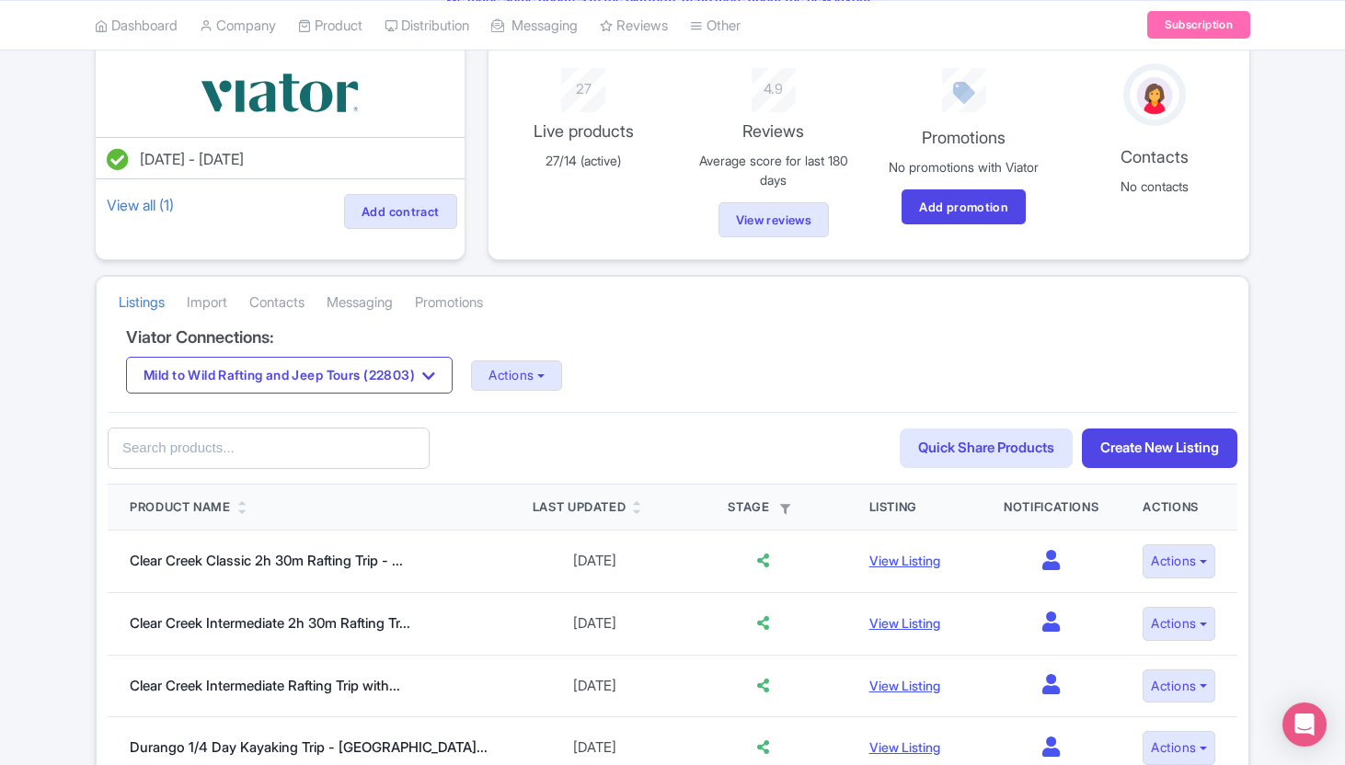
scroll to position [125, 0]
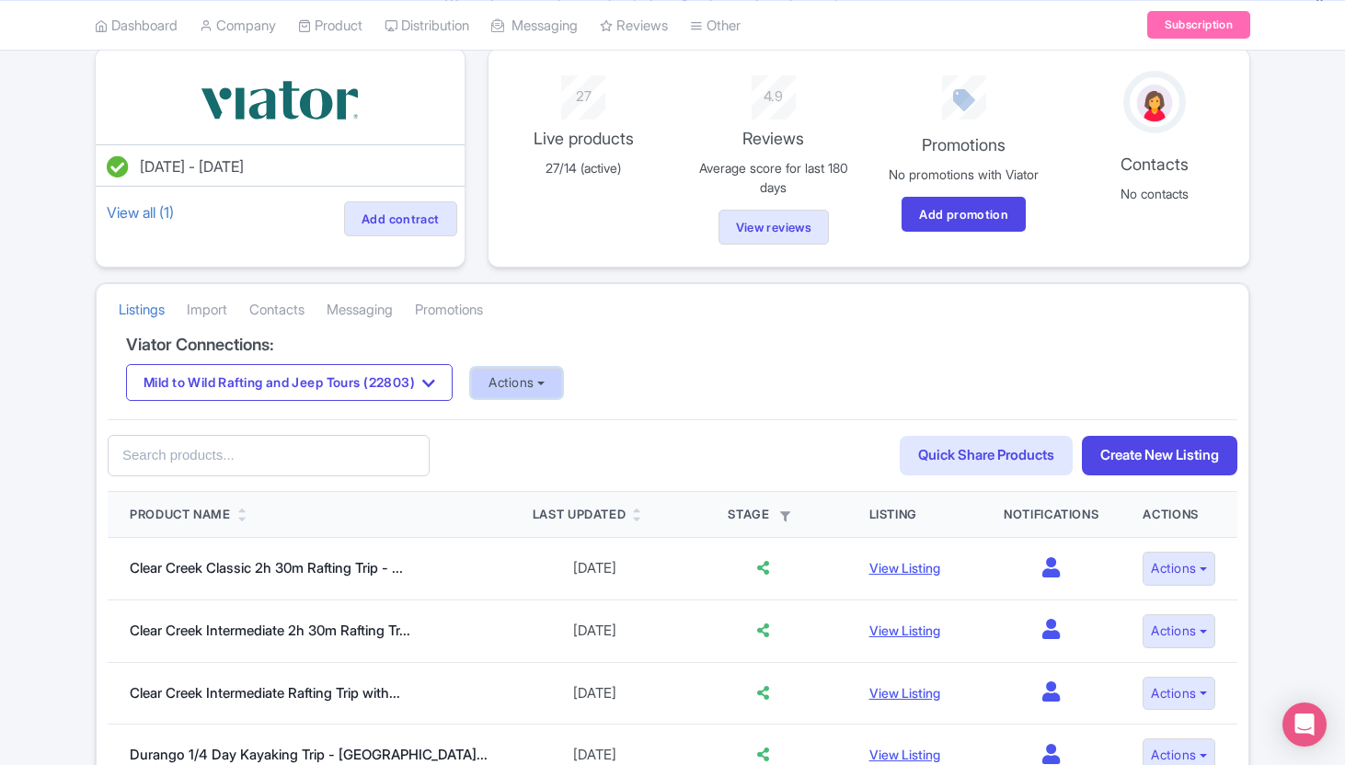
click at [562, 371] on button "Actions" at bounding box center [516, 383] width 91 height 30
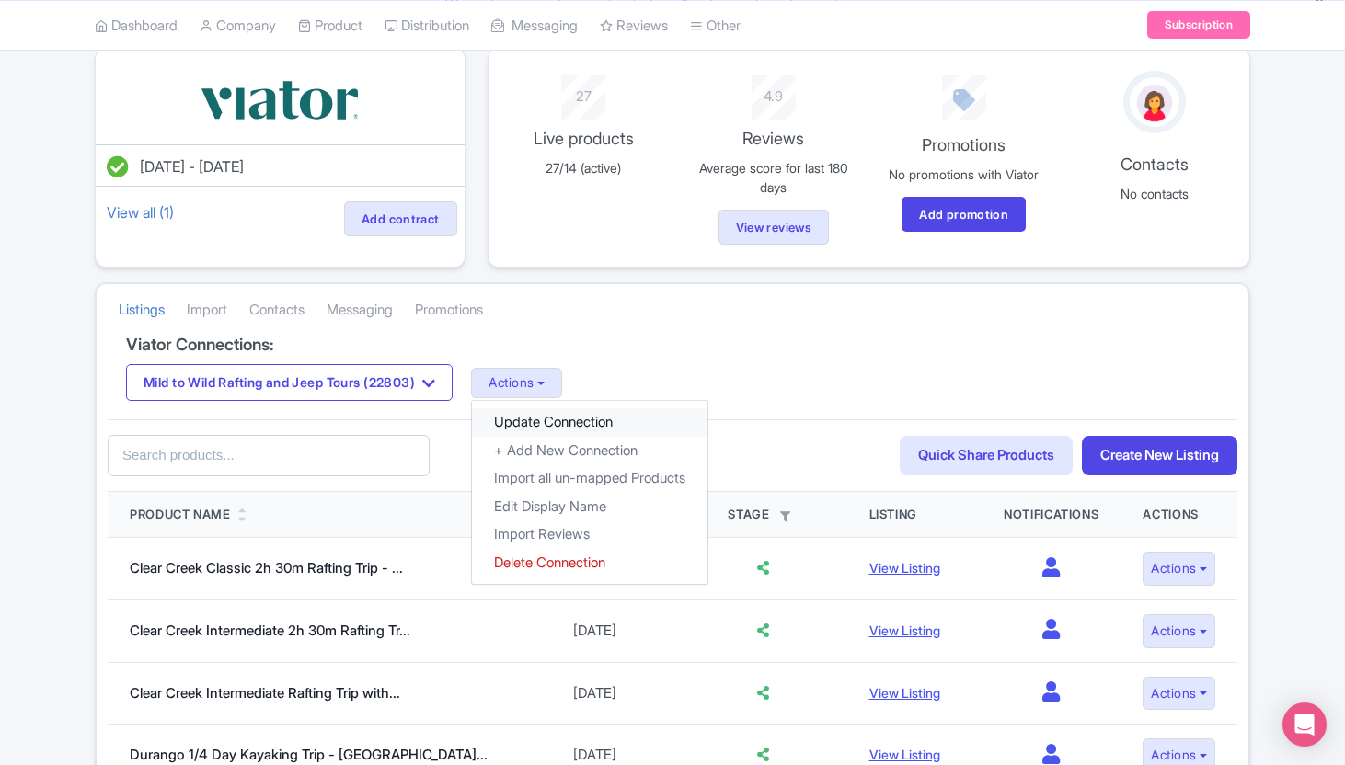
click at [572, 421] on link "Update Connection" at bounding box center [590, 422] width 236 height 29
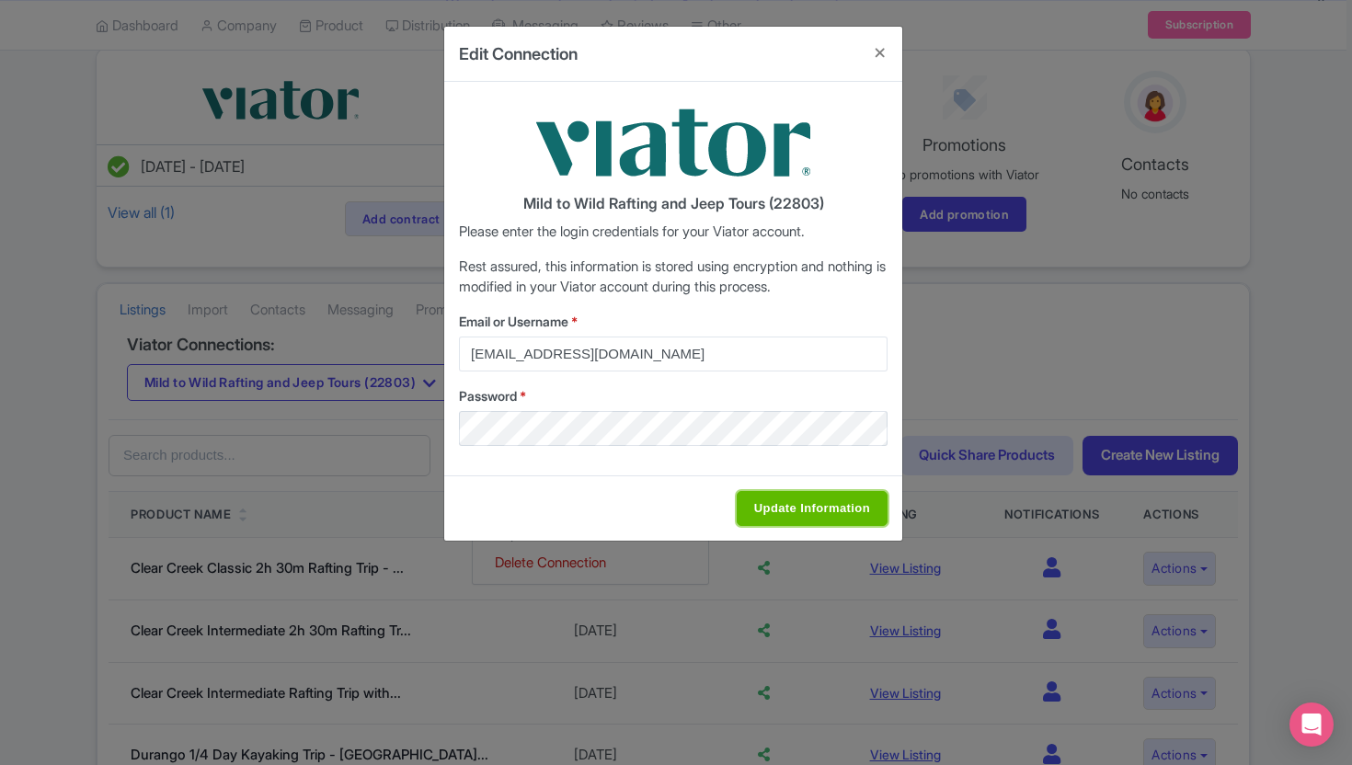
click at [857, 509] on input "Update Information" at bounding box center [812, 508] width 151 height 35
type input "Saving..."
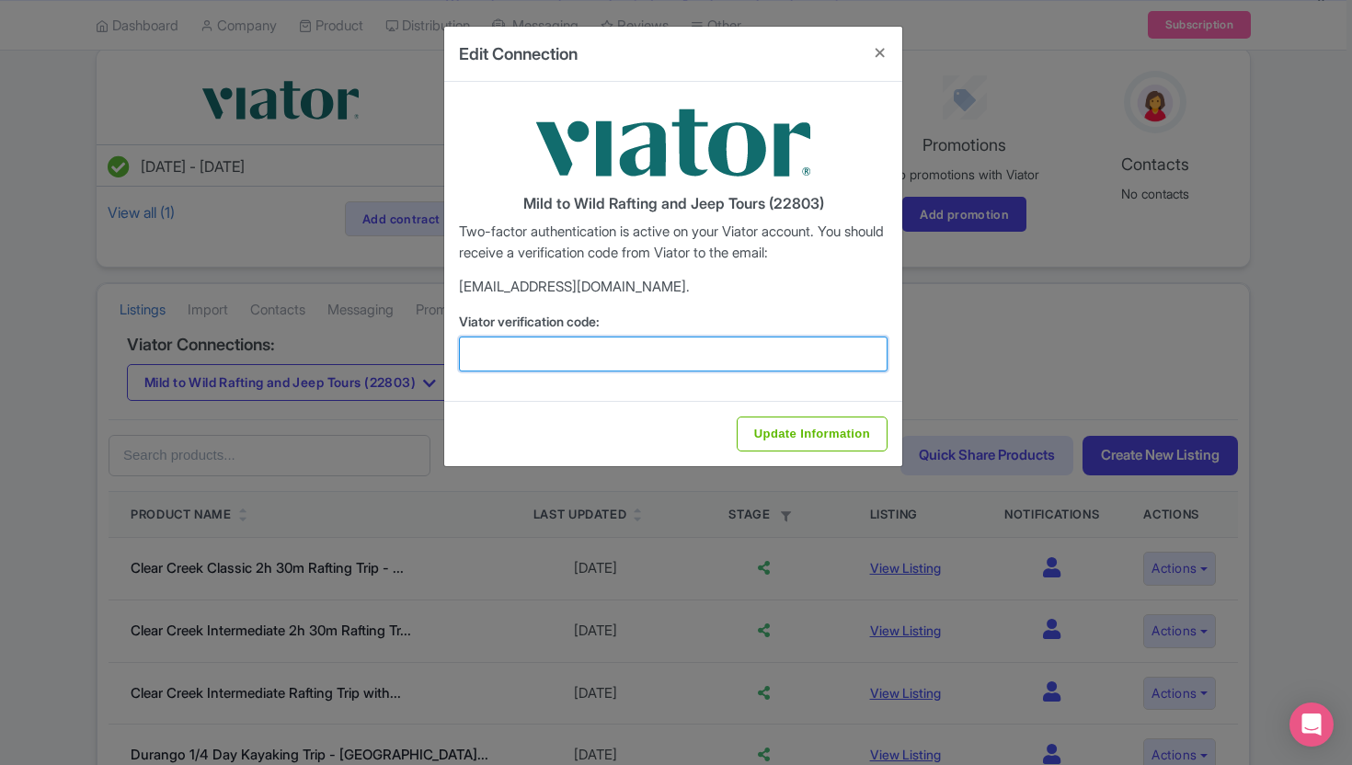
click at [729, 366] on input "Viator verification code:" at bounding box center [673, 354] width 429 height 35
paste input "563812"
type input "563812"
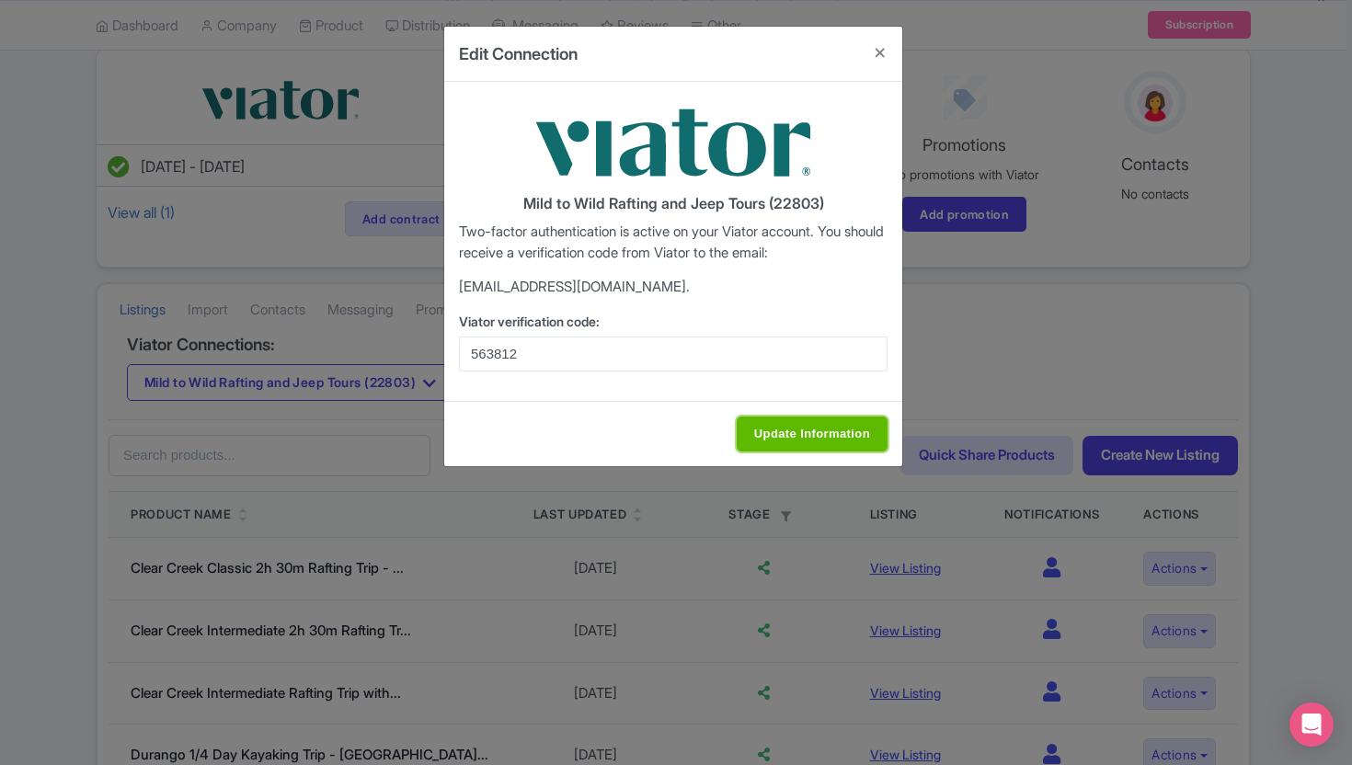
click at [822, 448] on input "Update Information" at bounding box center [812, 434] width 151 height 35
type input "Update Information"
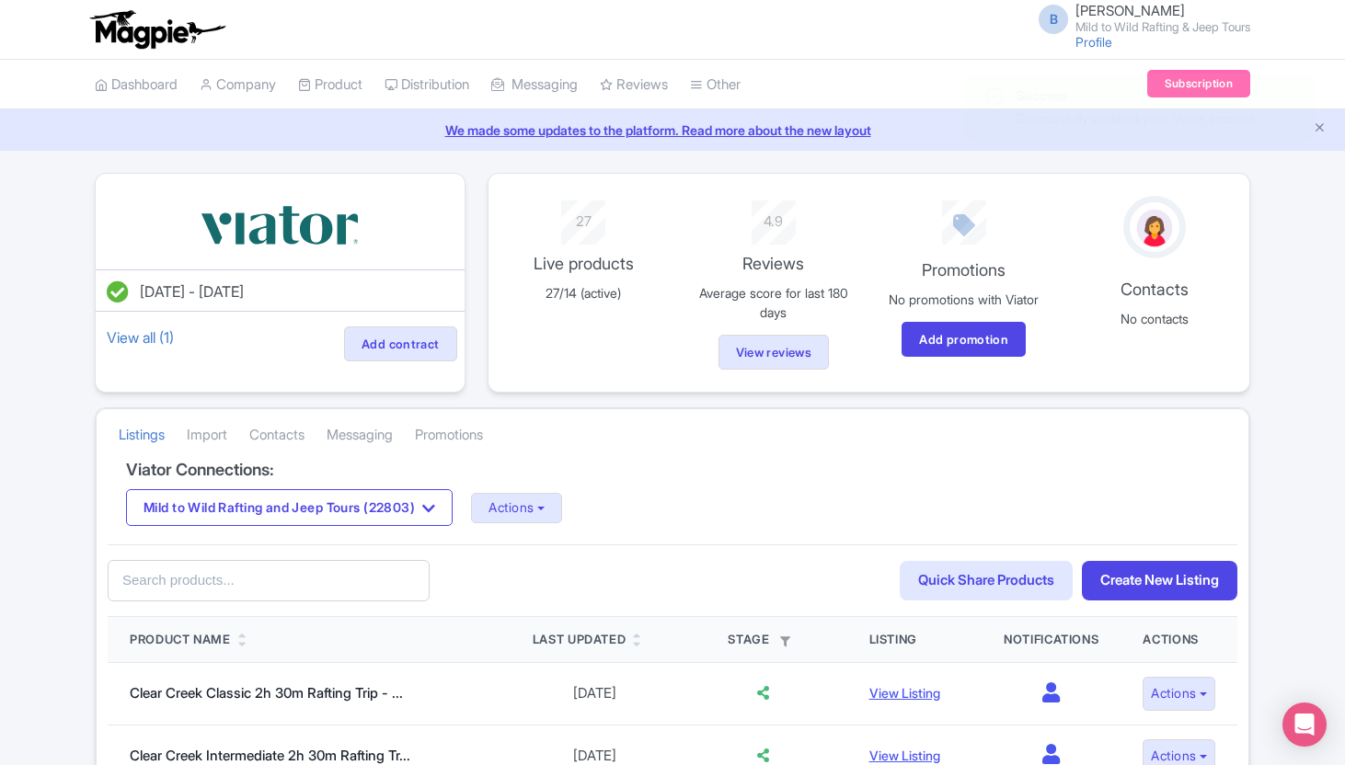
click at [1290, 96] on div "Dashboard Company Product My Products Image Library Rate Sheets Distribution Ma…" at bounding box center [672, 85] width 1345 height 51
click at [757, 167] on link "Connections" at bounding box center [791, 159] width 201 height 29
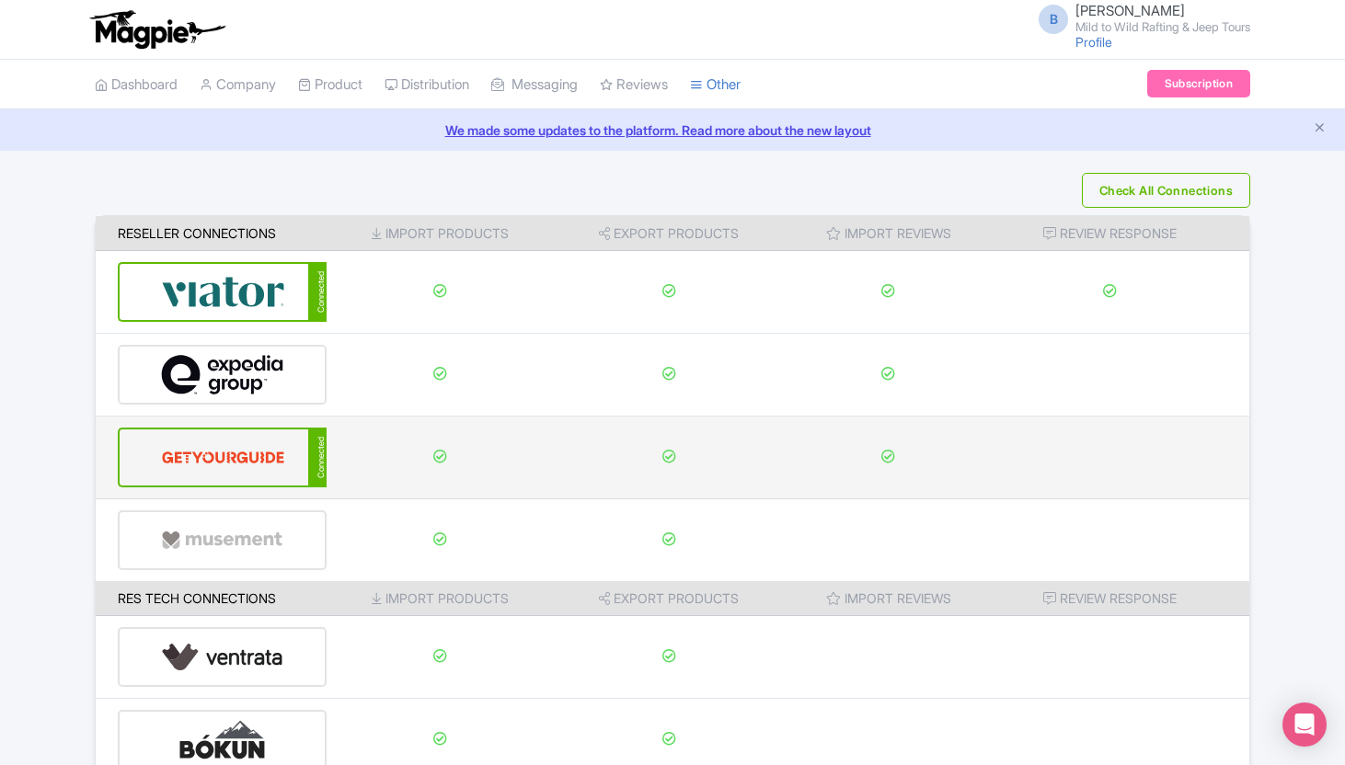
click at [171, 454] on img at bounding box center [223, 458] width 124 height 56
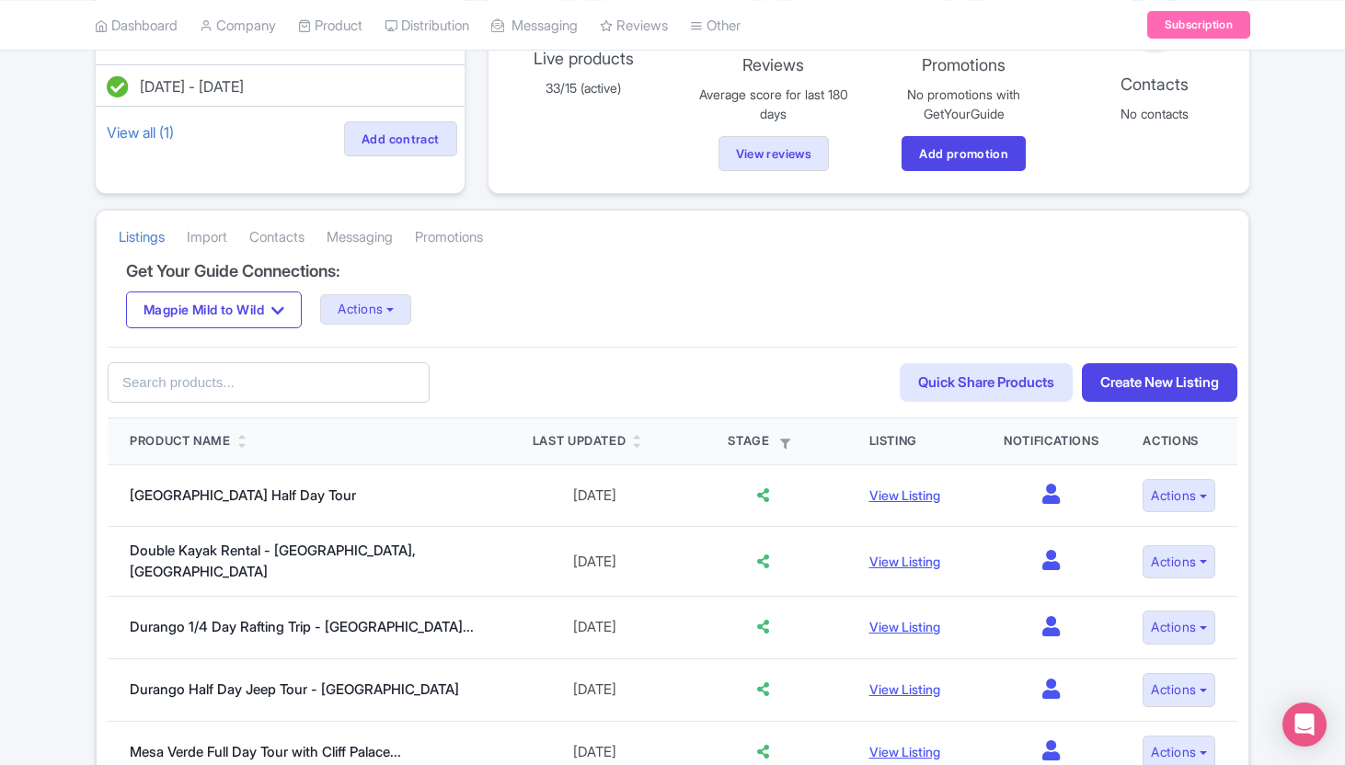
scroll to position [187, 0]
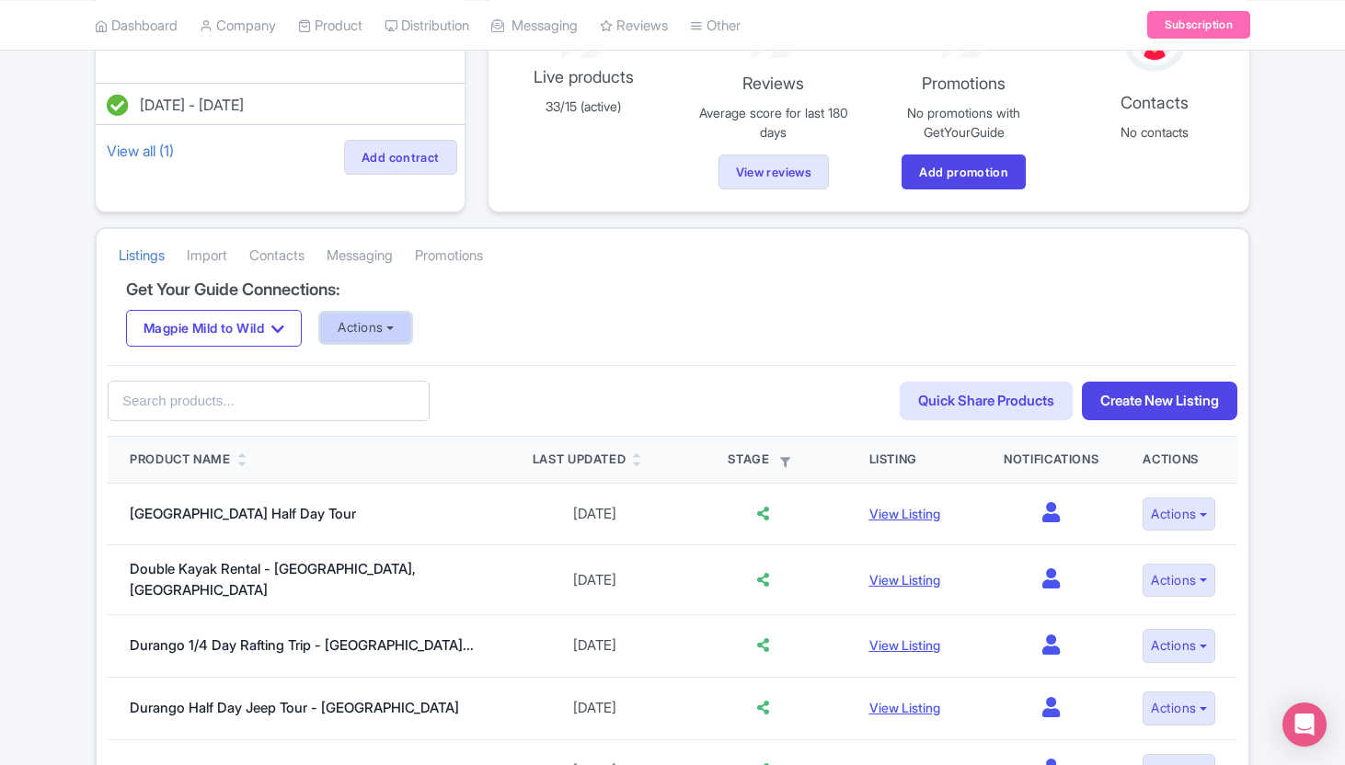
click at [411, 327] on button "Actions" at bounding box center [365, 328] width 91 height 30
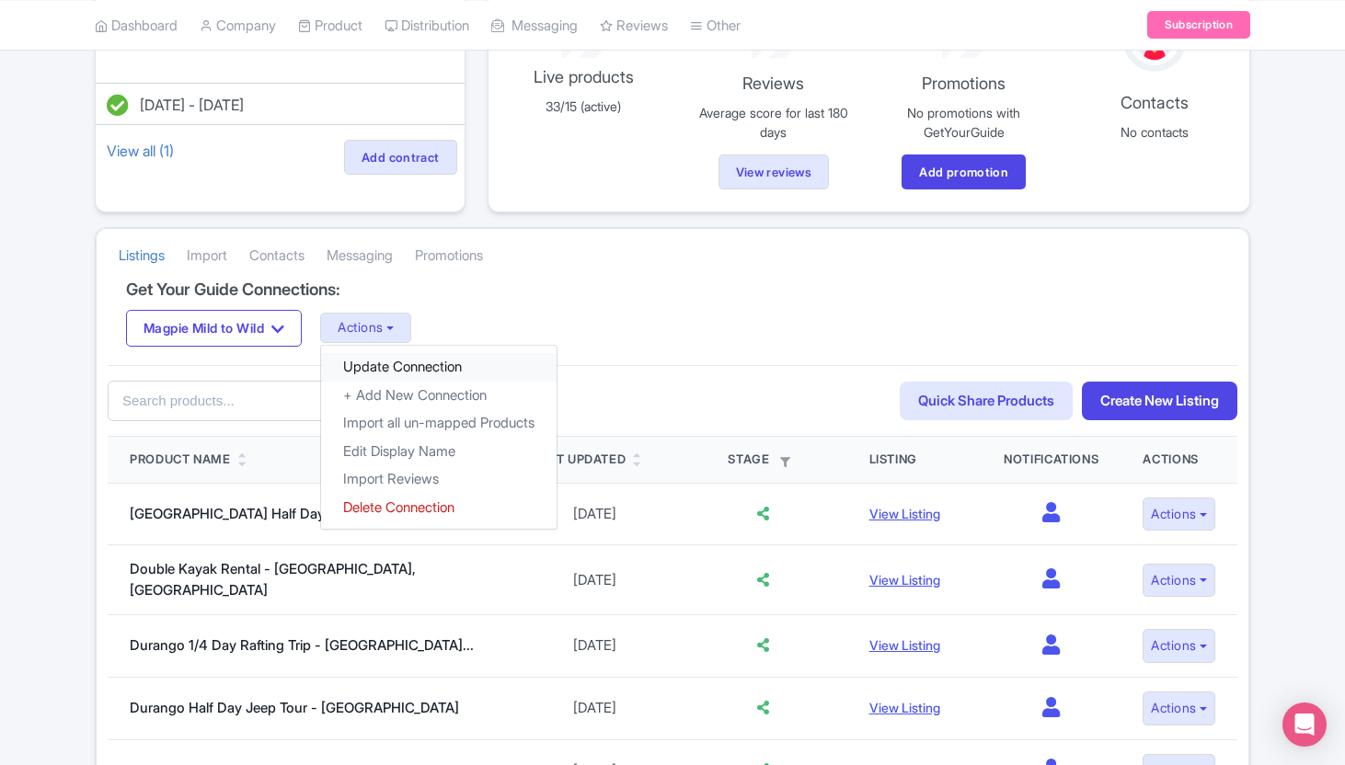
click at [420, 362] on link "Update Connection" at bounding box center [439, 367] width 236 height 29
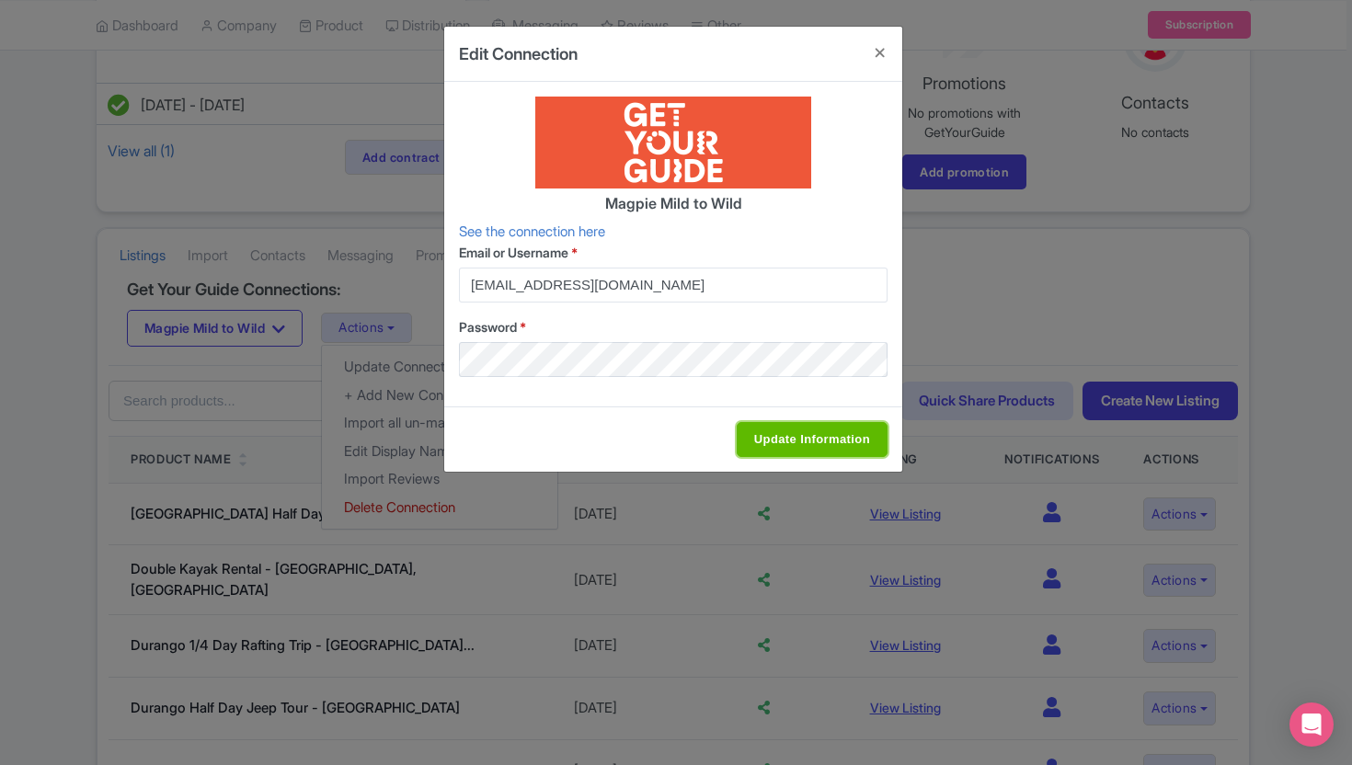
click at [853, 443] on input "Update Information" at bounding box center [812, 439] width 151 height 35
type input "Update Information"
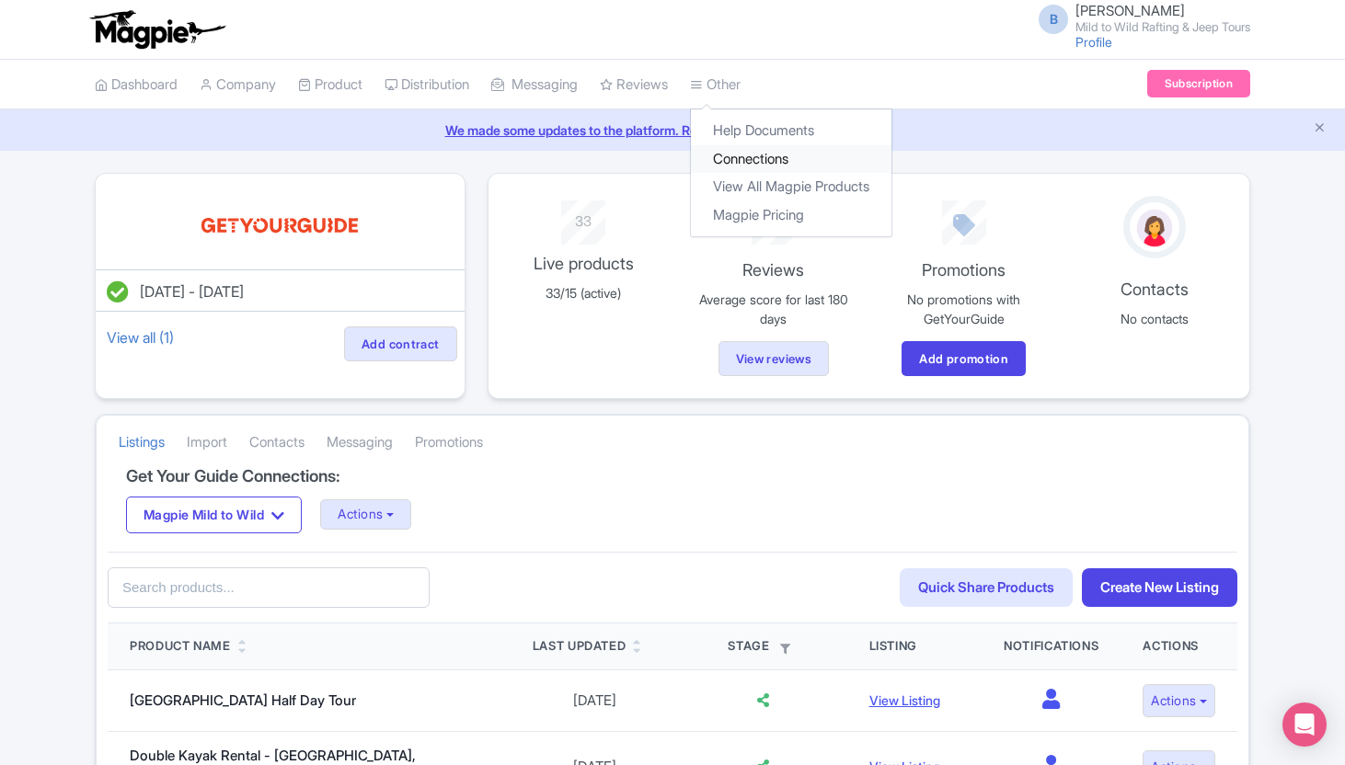
click at [761, 152] on link "Connections" at bounding box center [791, 159] width 201 height 29
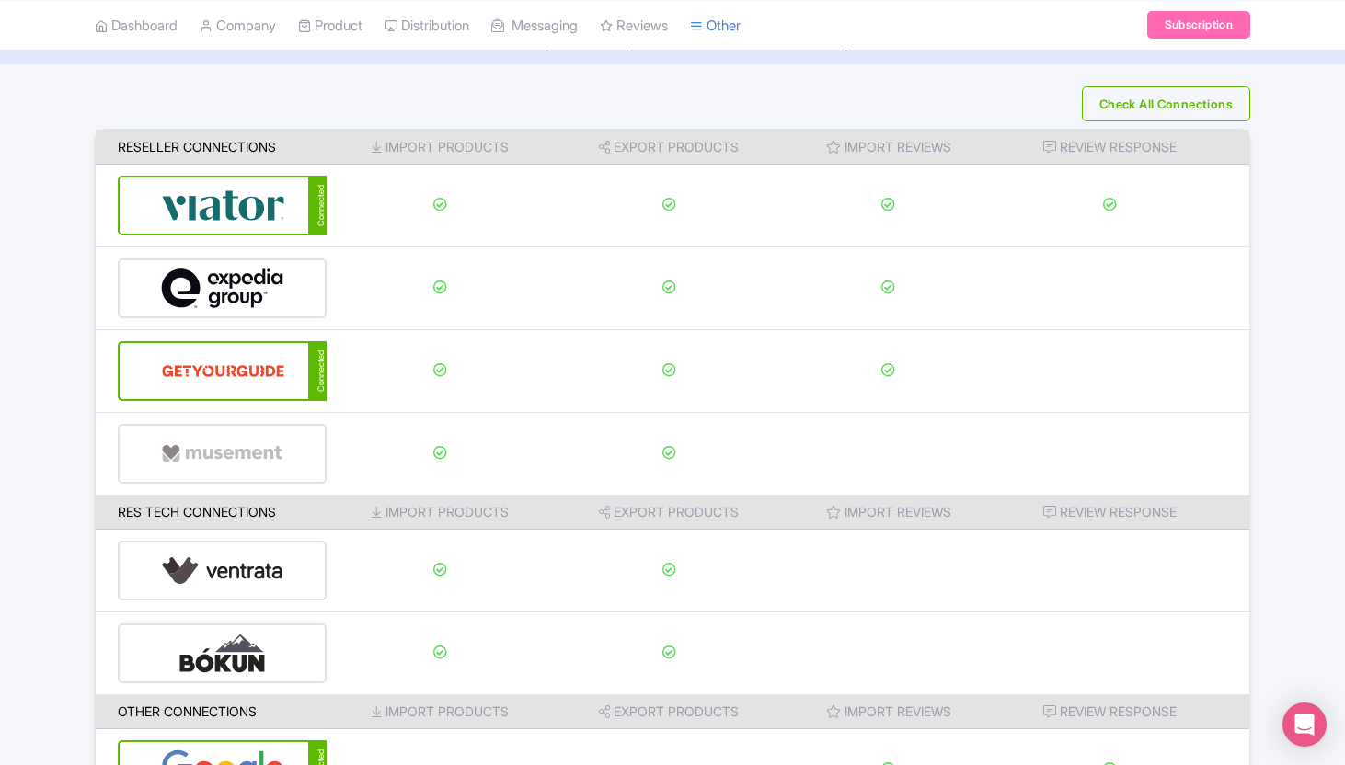
scroll to position [213, 0]
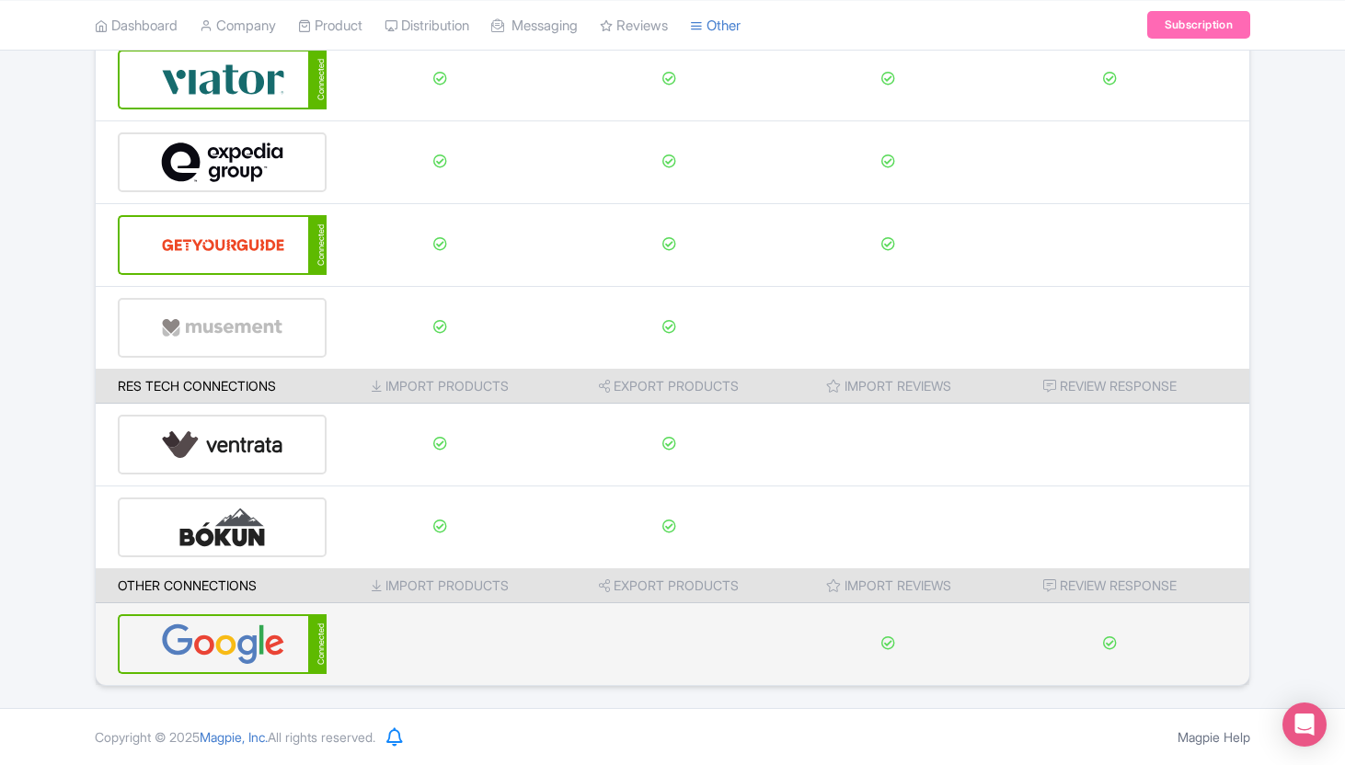
click at [196, 646] on img at bounding box center [223, 644] width 124 height 56
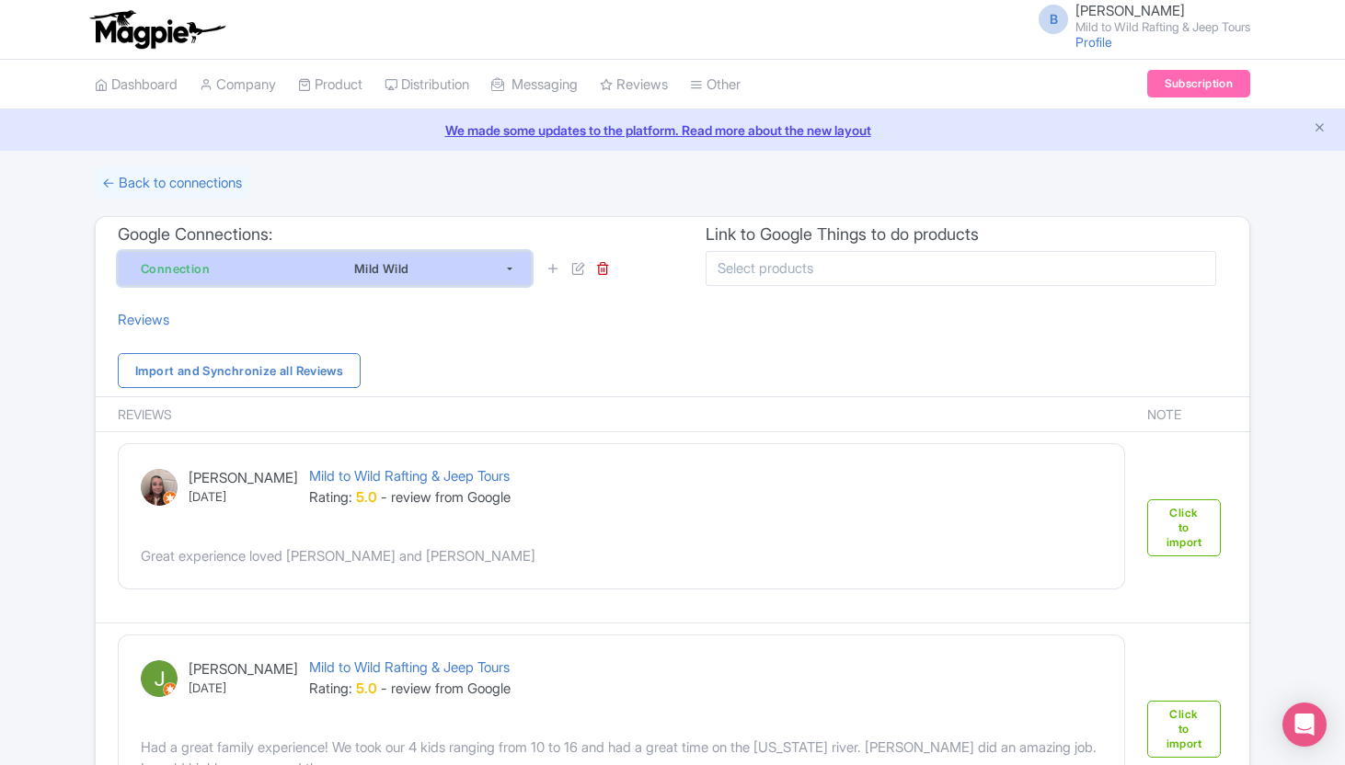
click at [451, 279] on div "Mild Wild" at bounding box center [381, 269] width 245 height 22
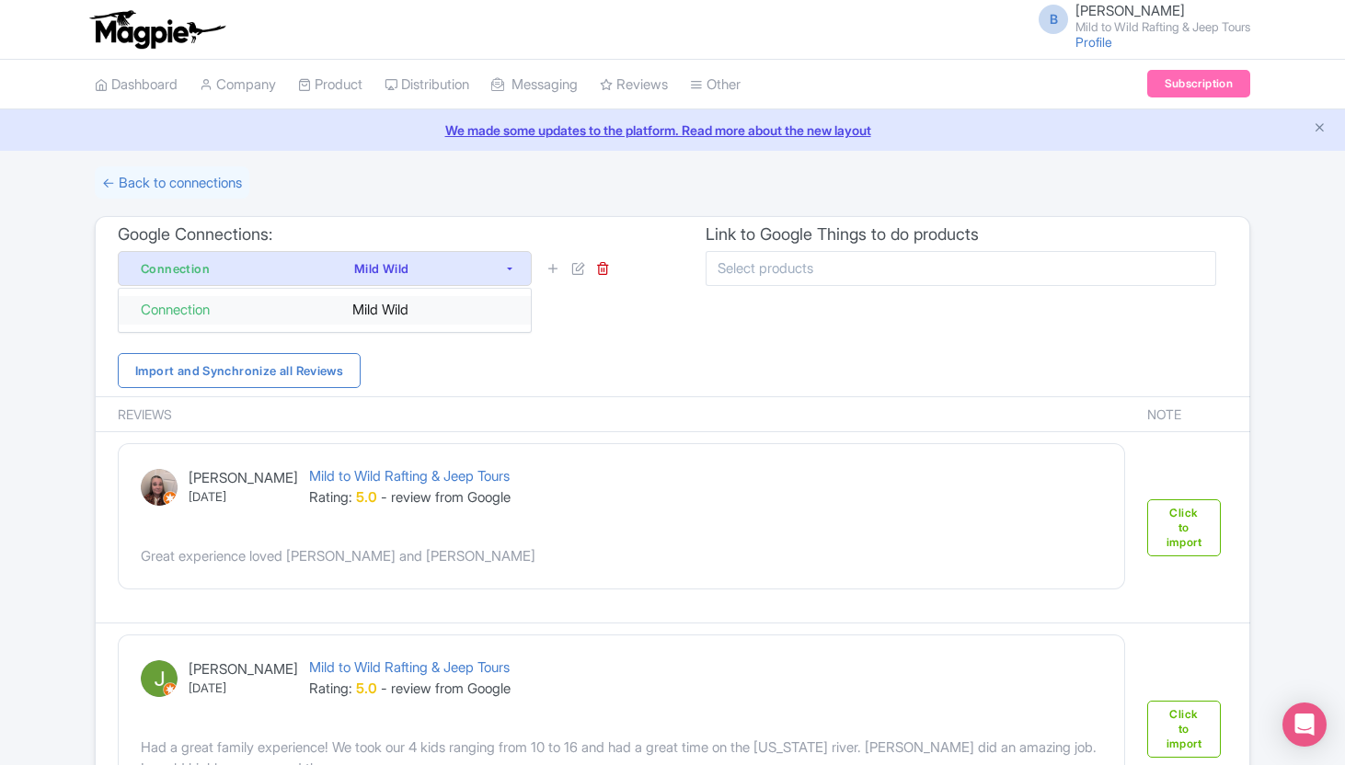
click at [443, 313] on div "Mild Wild" at bounding box center [386, 310] width 246 height 21
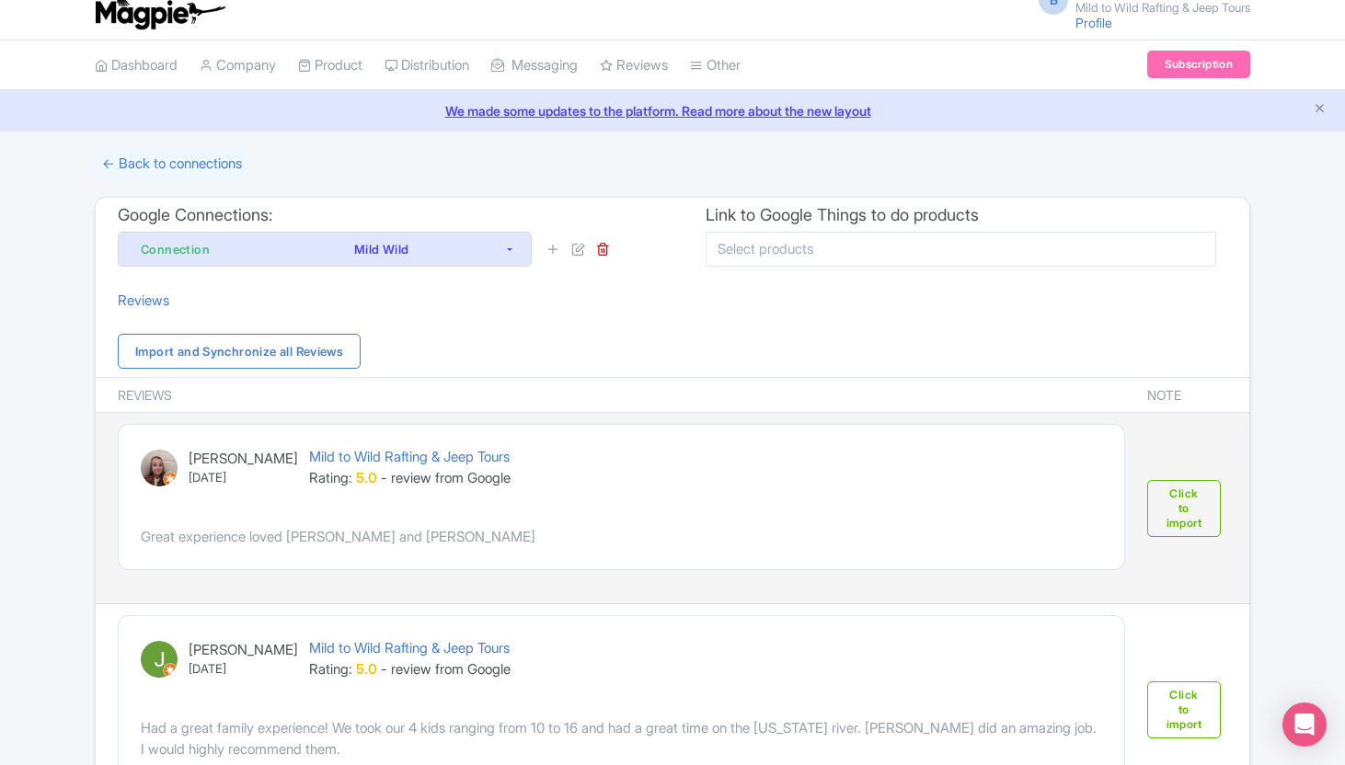
scroll to position [21, 0]
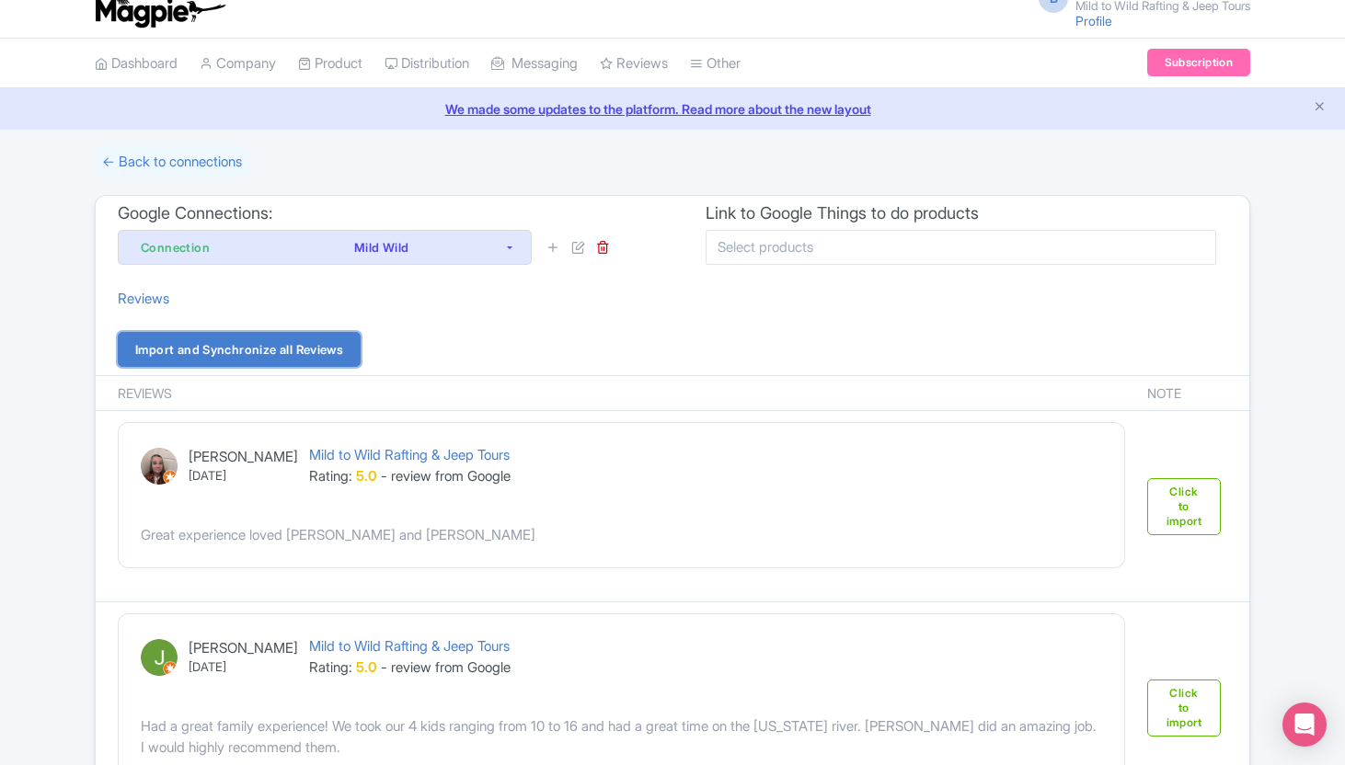
click at [272, 340] on link "Import and Synchronize all Reviews" at bounding box center [239, 349] width 243 height 35
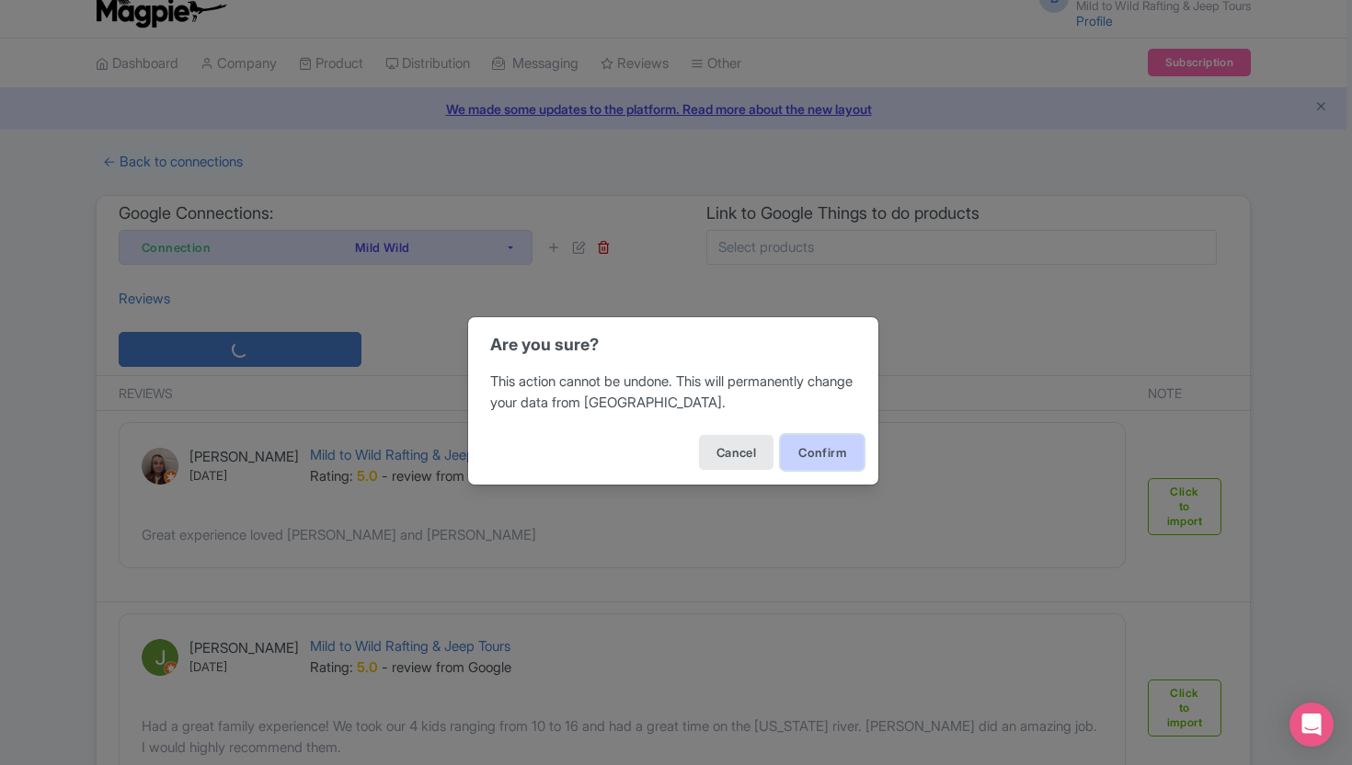
click at [843, 451] on button "Confirm" at bounding box center [822, 452] width 83 height 35
